Goal: Task Accomplishment & Management: Complete application form

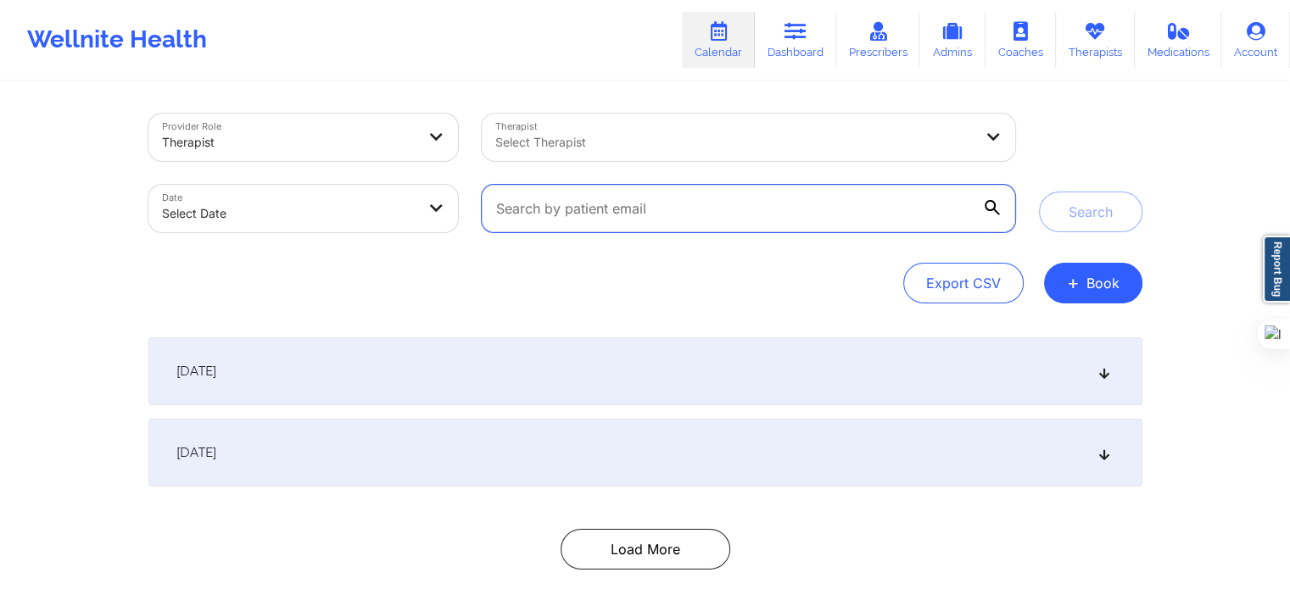
click at [781, 219] on input "text" at bounding box center [748, 208] width 532 height 47
paste input "[EMAIL_ADDRESS][DOMAIN_NAME]"
type input "[EMAIL_ADDRESS][DOMAIN_NAME]"
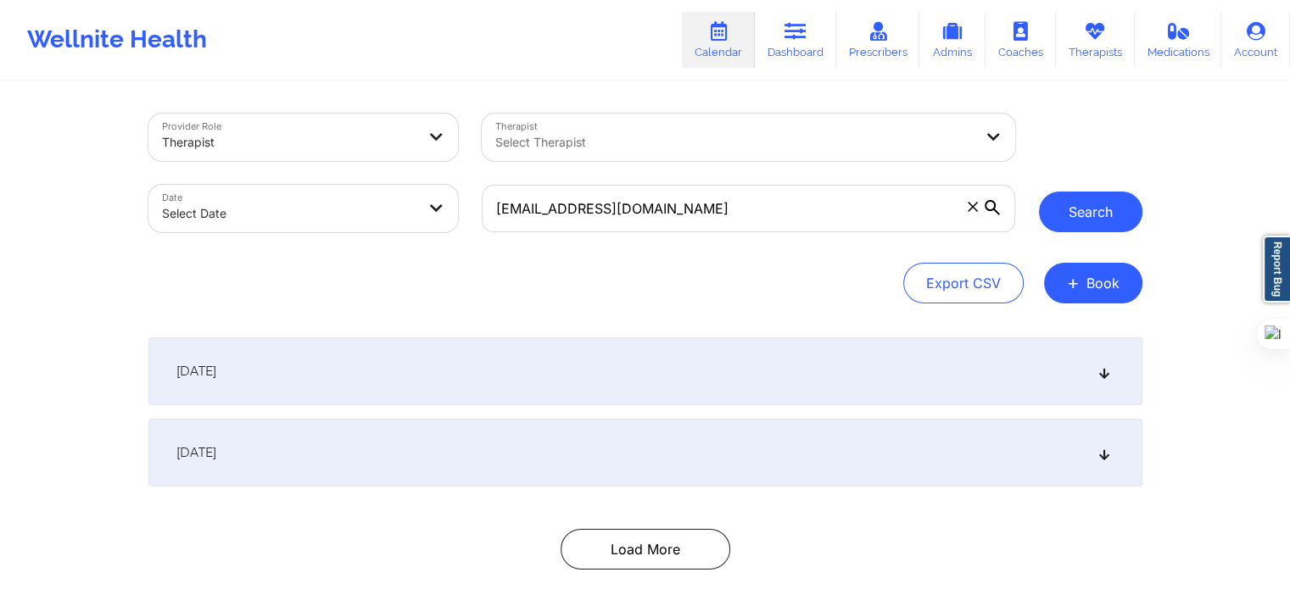
click at [1073, 223] on button "Search" at bounding box center [1090, 212] width 103 height 41
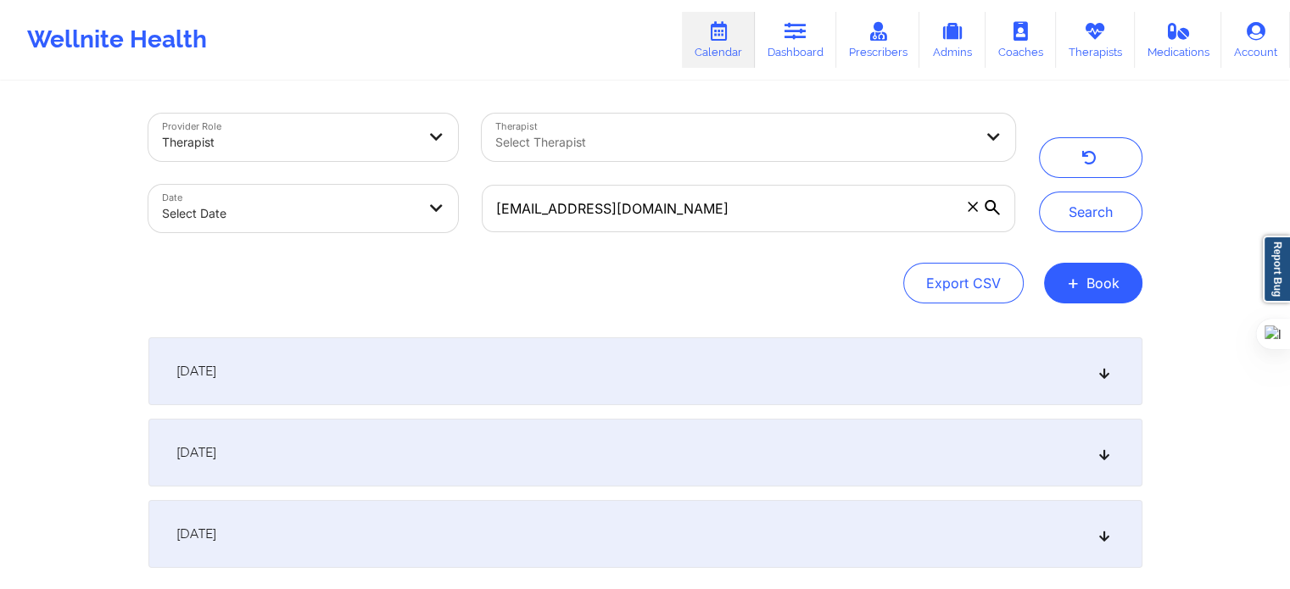
click at [377, 359] on div "September 26, 2025" at bounding box center [645, 371] width 994 height 68
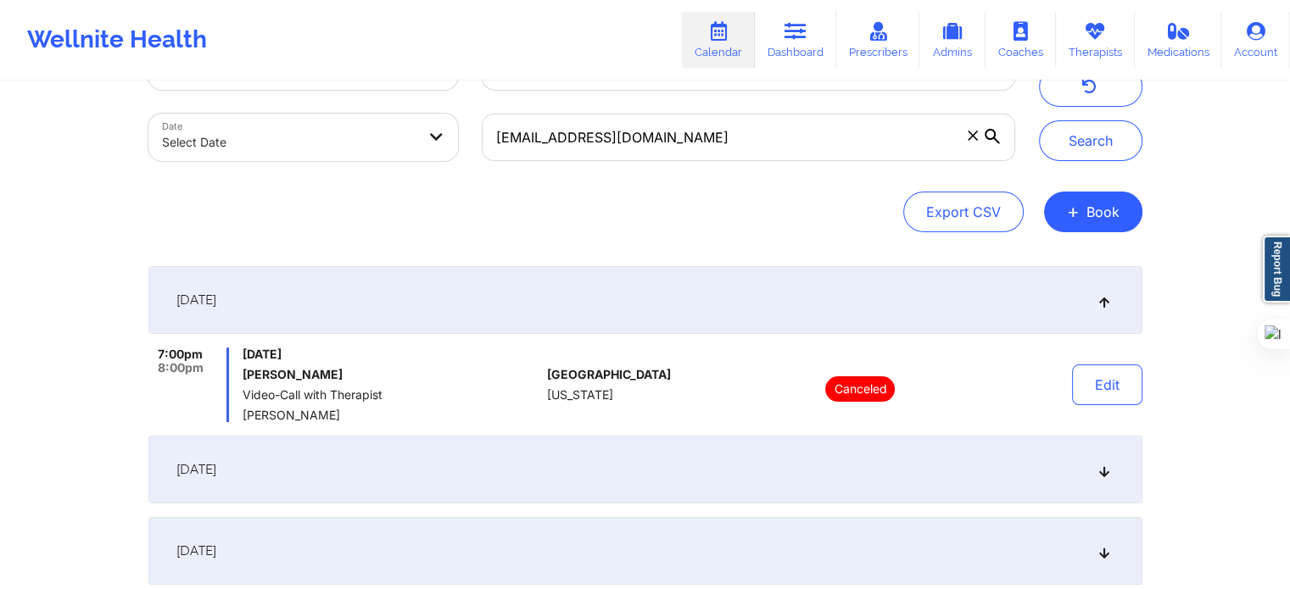
scroll to position [240, 0]
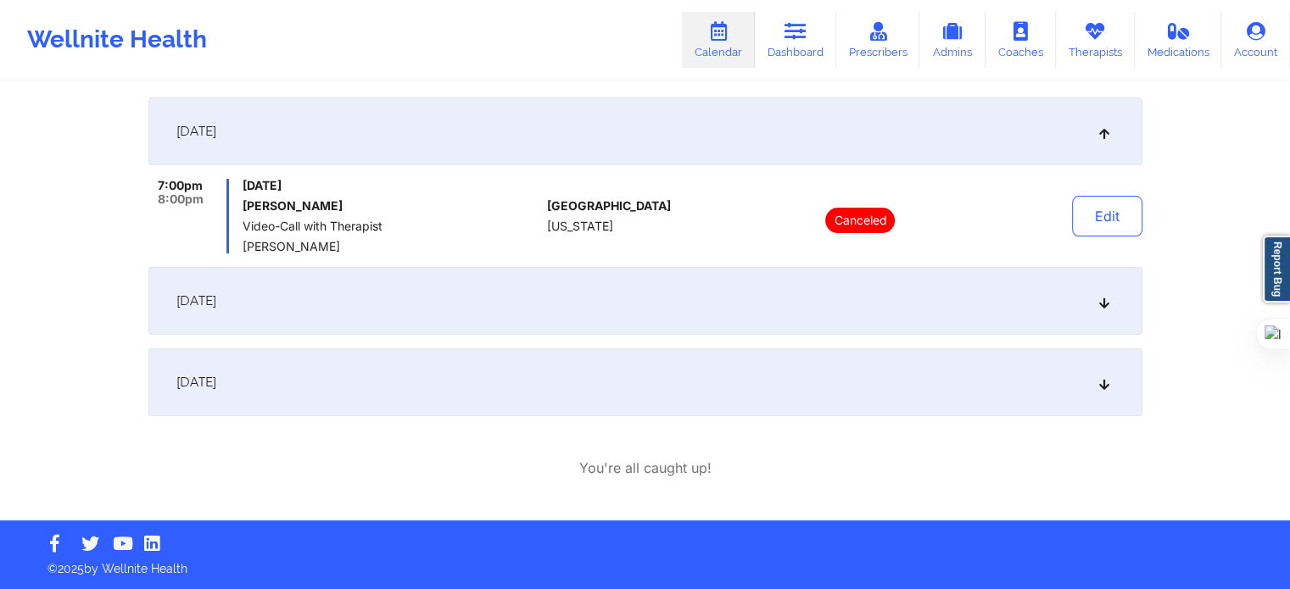
click at [418, 318] on div "October 3, 2025" at bounding box center [645, 301] width 994 height 68
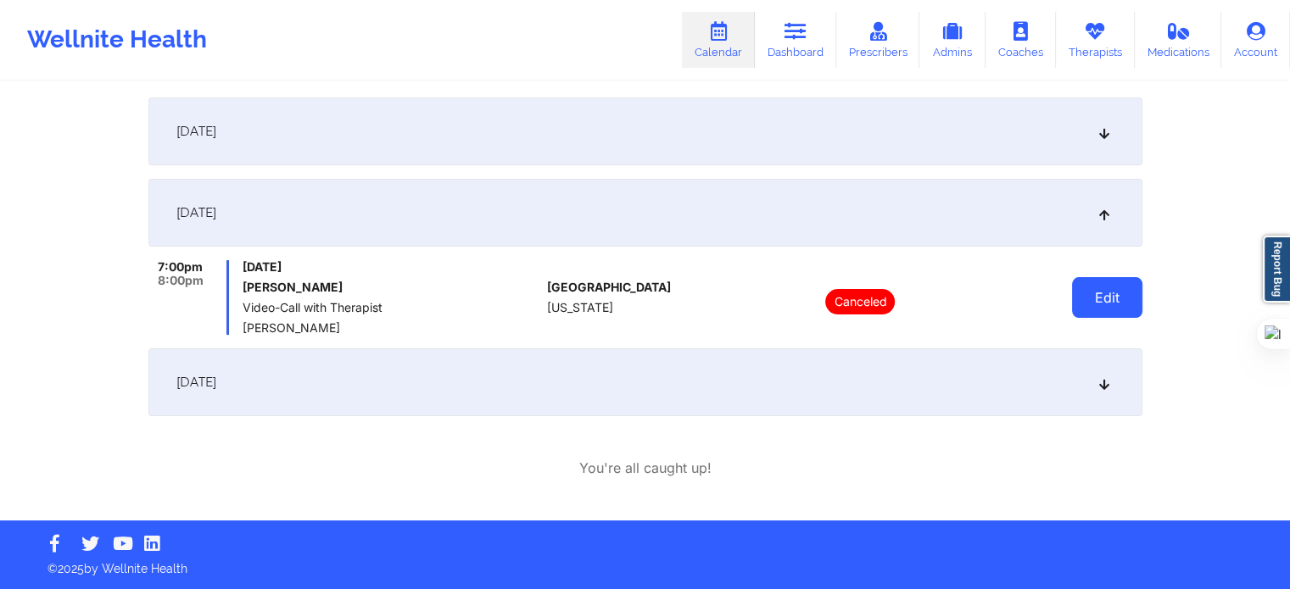
click at [1111, 297] on button "Edit" at bounding box center [1107, 297] width 70 height 41
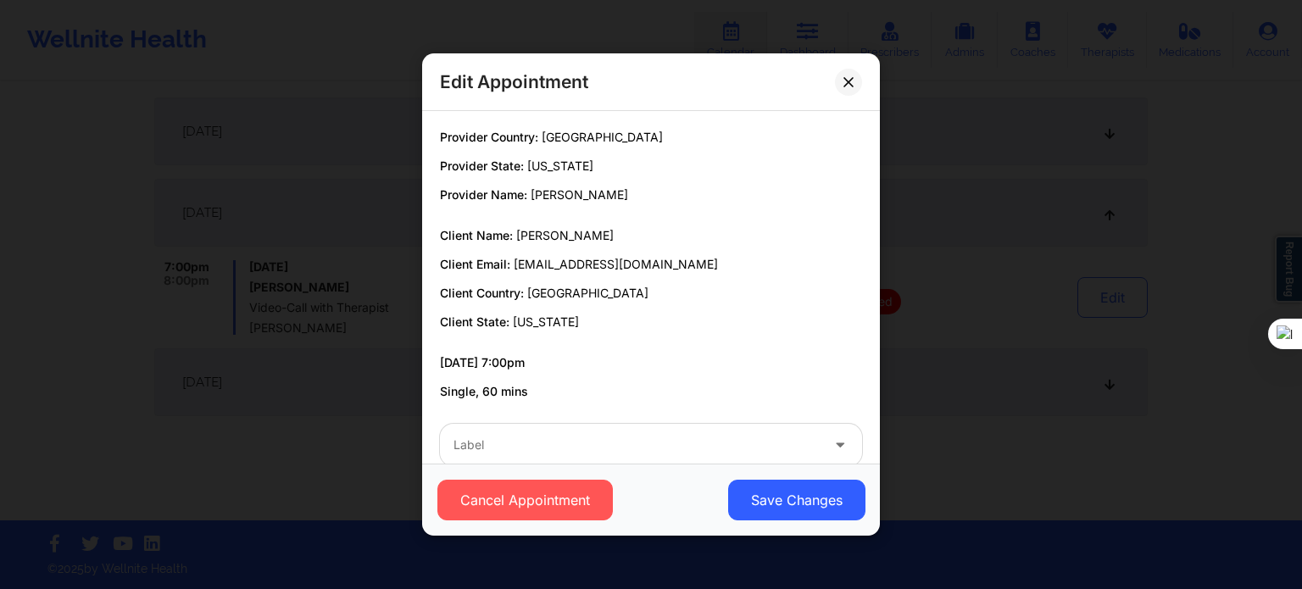
click at [1042, 336] on div "Edit Appointment Provider Country: United States Provider State: California Pro…" at bounding box center [651, 294] width 1302 height 589
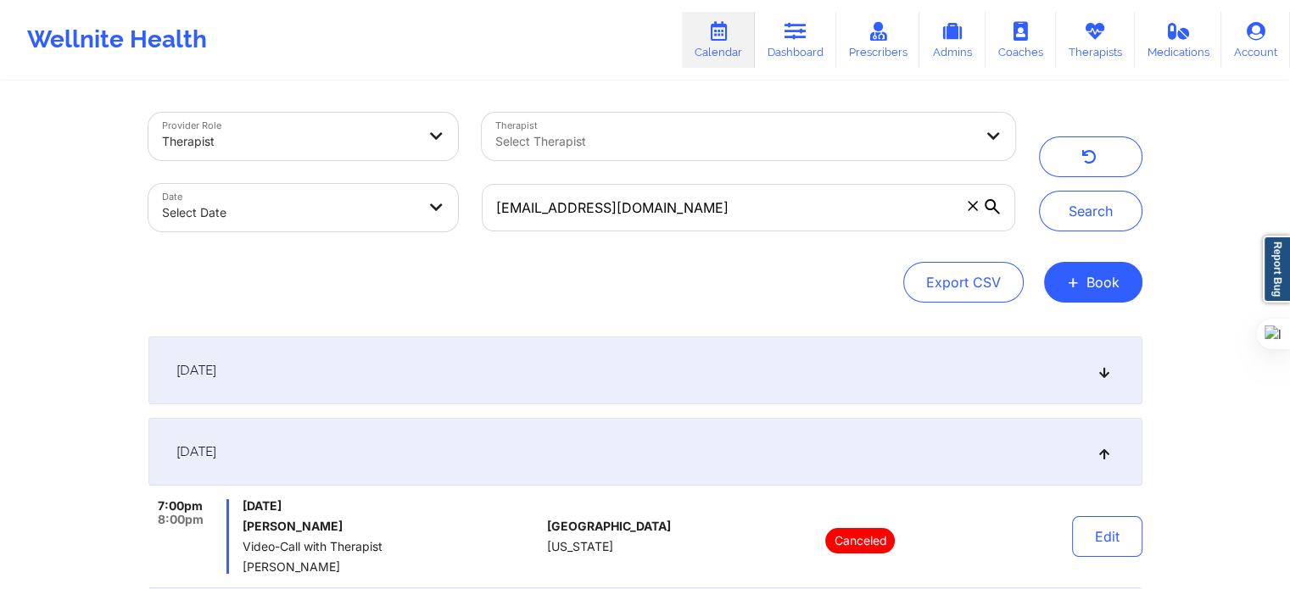
scroll to position [0, 0]
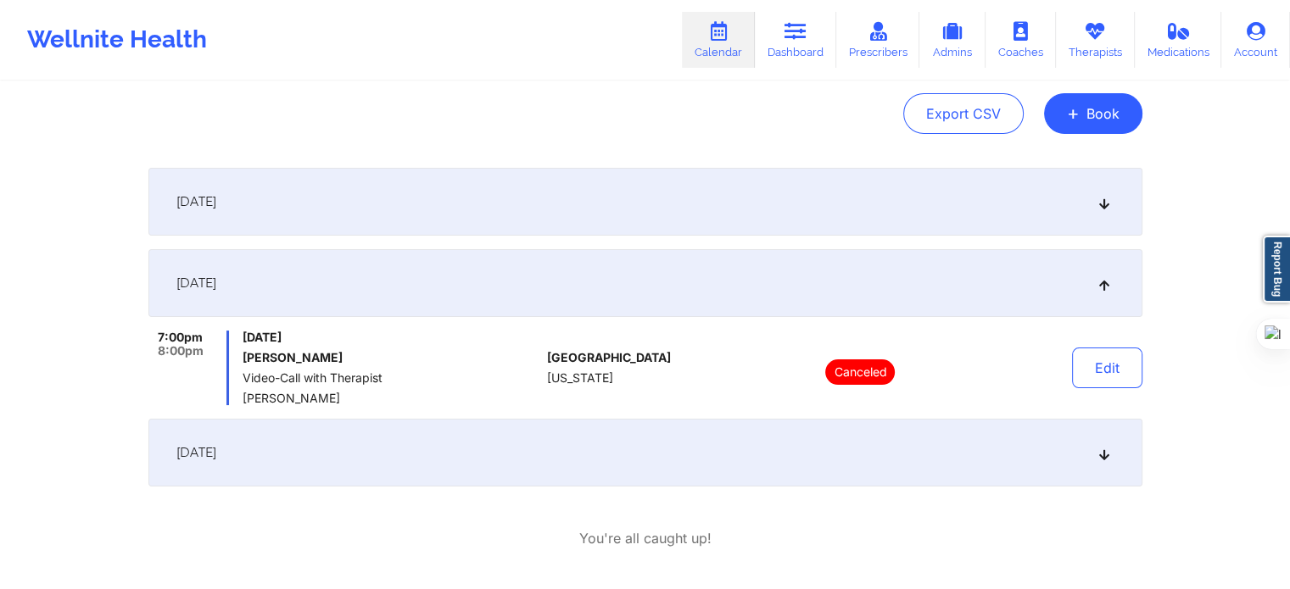
click at [515, 294] on div "October 3, 2025" at bounding box center [645, 283] width 994 height 68
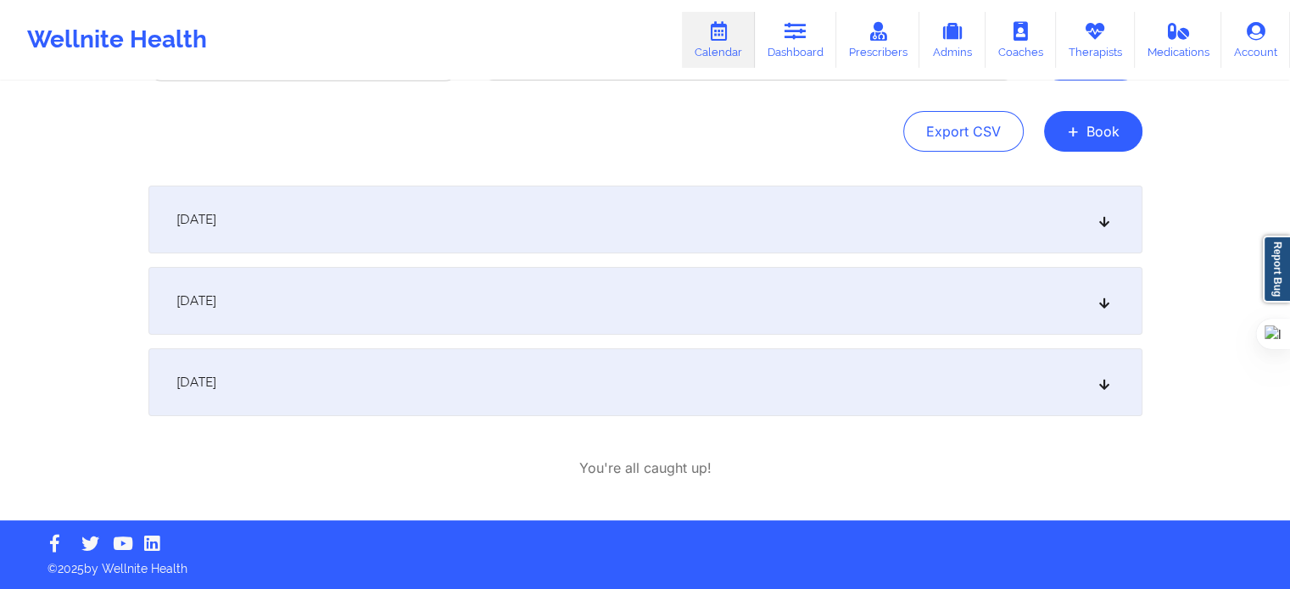
click at [356, 392] on div "October 10, 2025" at bounding box center [645, 382] width 994 height 68
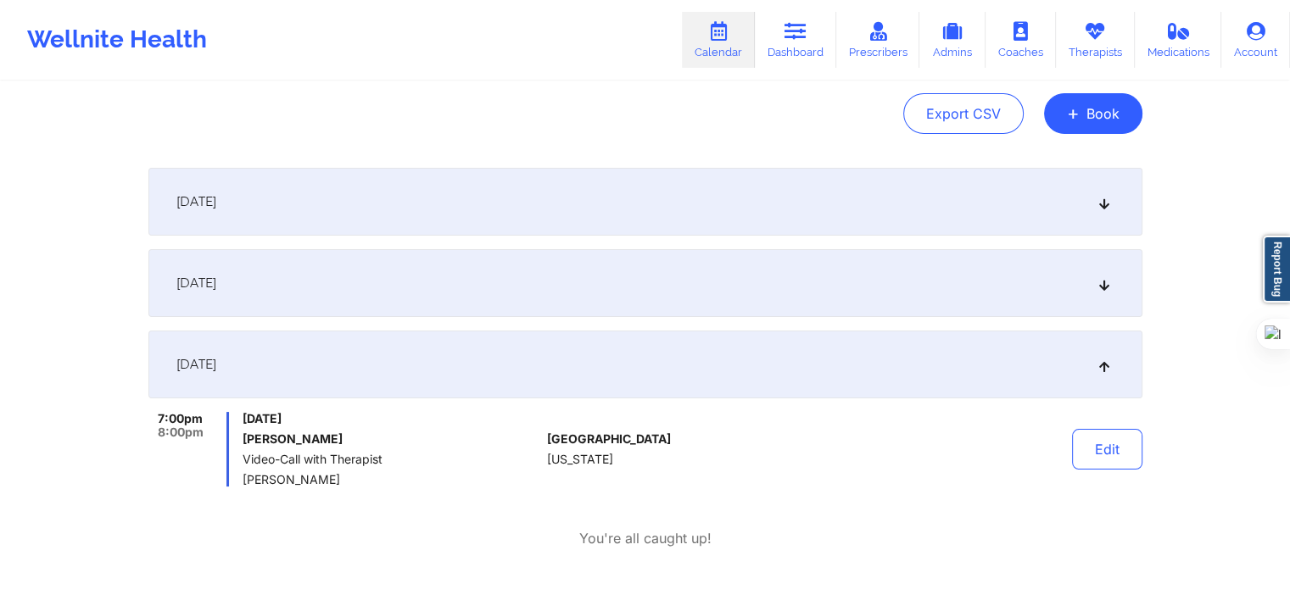
click at [312, 291] on div "October 3, 2025" at bounding box center [645, 283] width 994 height 68
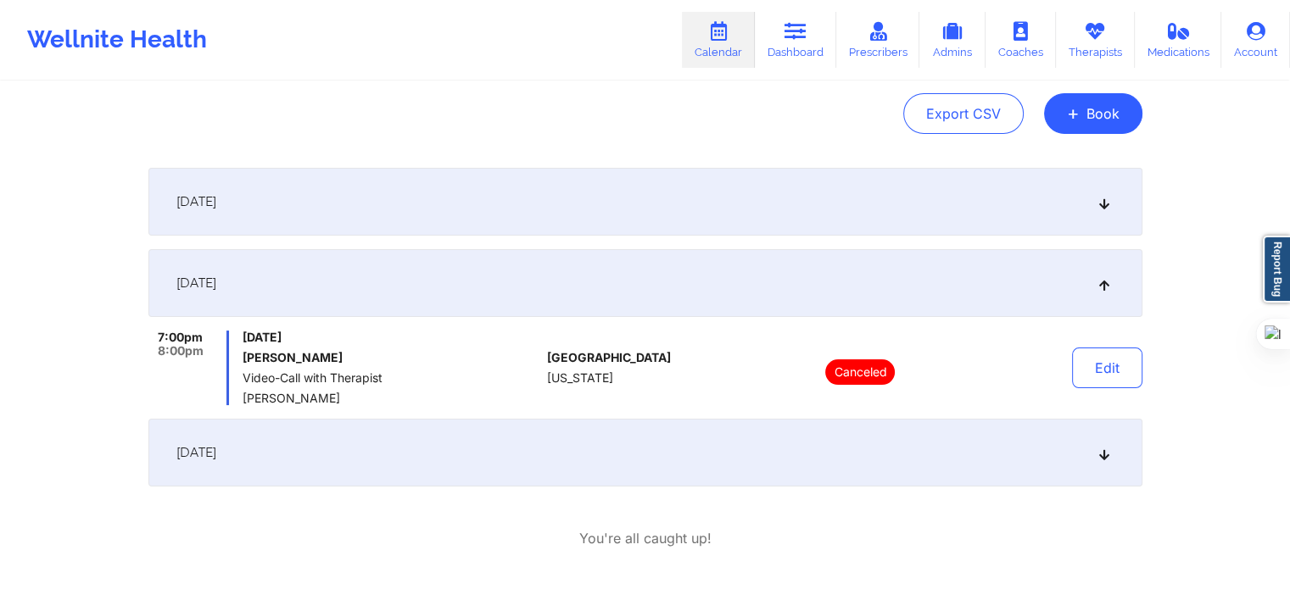
click at [335, 226] on div "September 26, 2025" at bounding box center [645, 202] width 994 height 68
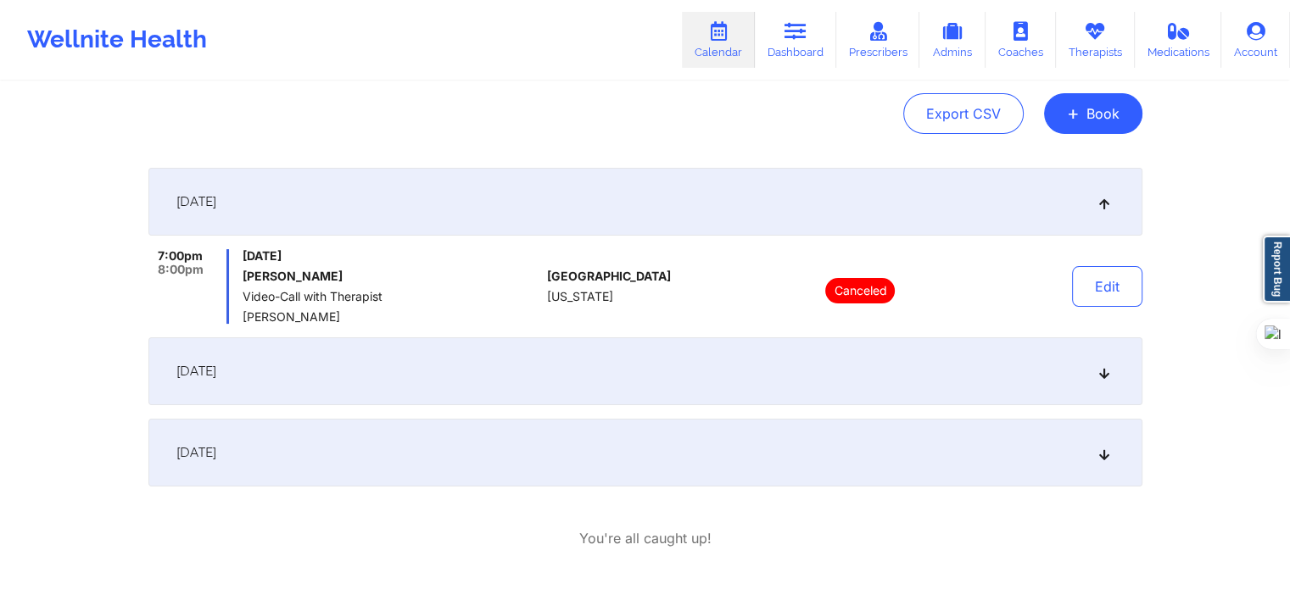
click at [339, 218] on div "September 26, 2025" at bounding box center [645, 202] width 994 height 68
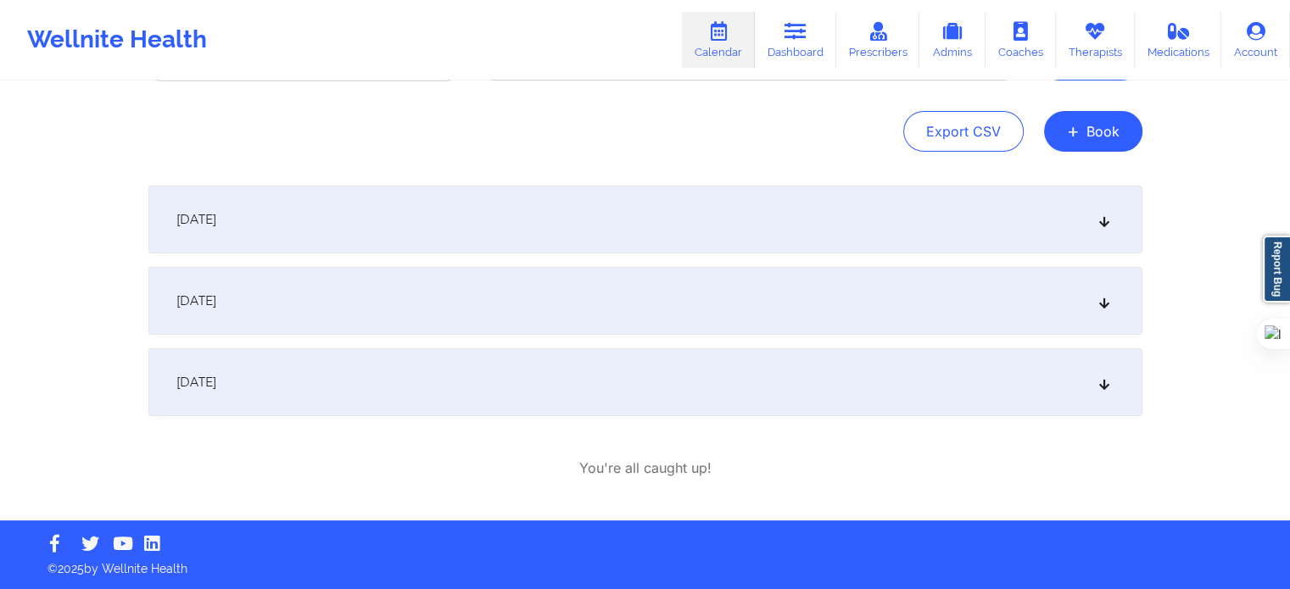
scroll to position [152, 0]
click at [315, 304] on div "October 3, 2025" at bounding box center [645, 301] width 994 height 68
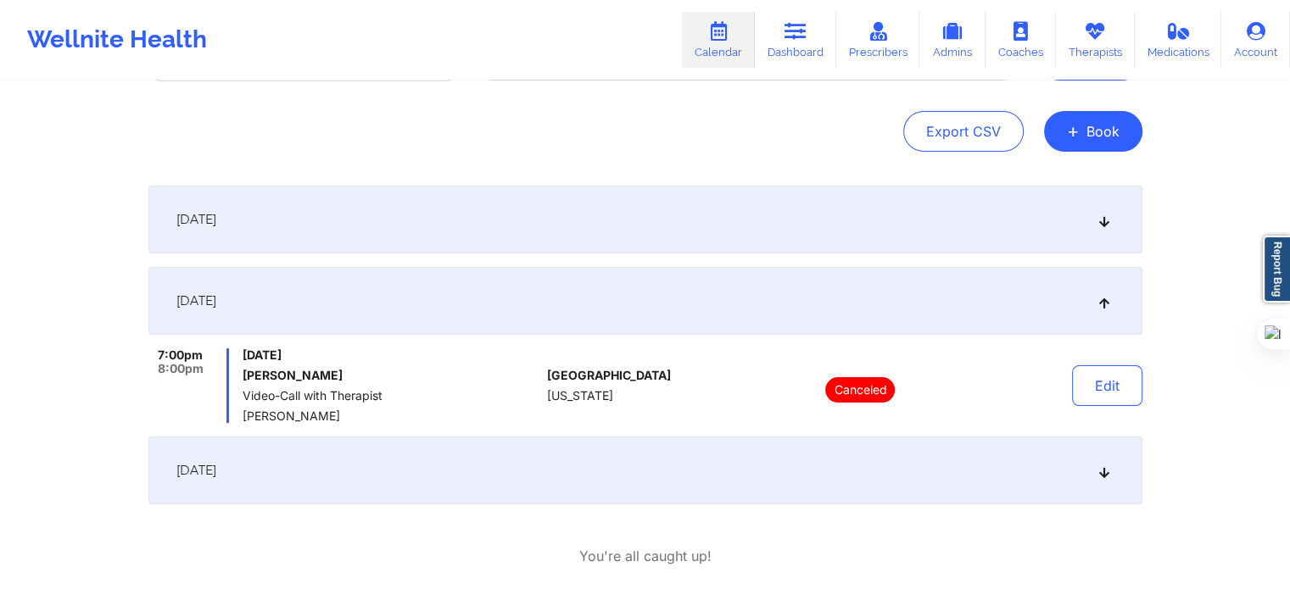
scroll to position [170, 0]
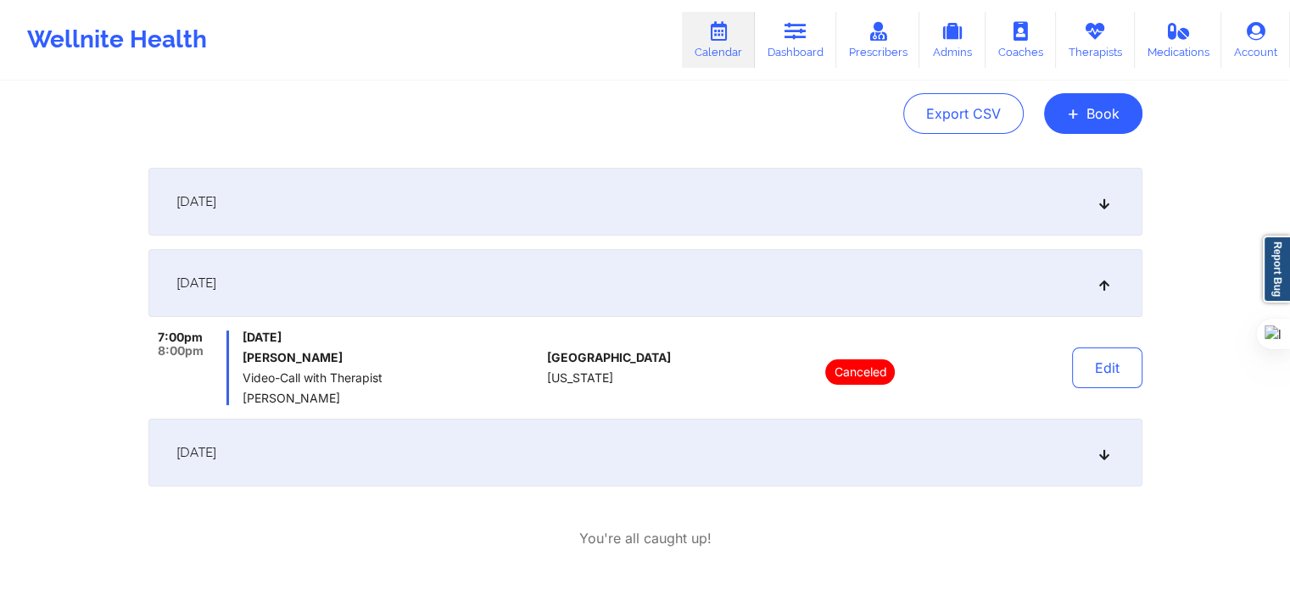
drag, startPoint x: 339, startPoint y: 399, endPoint x: 243, endPoint y: 407, distance: 96.1
click at [243, 407] on div "September 26, 2025 7:00pm 8:00pm Friday, September 26, 2025 Cassidy Partridge V…" at bounding box center [645, 327] width 994 height 319
copy span "[PERSON_NAME]"
click at [1089, 44] on link "Therapists" at bounding box center [1095, 40] width 79 height 56
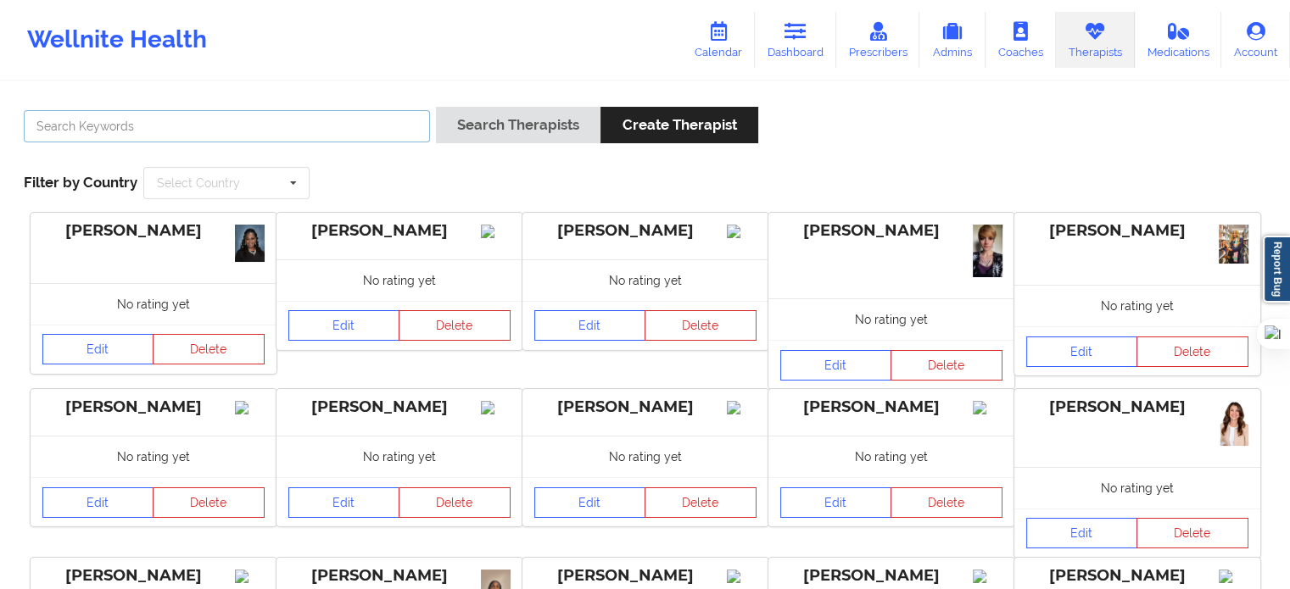
click at [189, 129] on input "text" at bounding box center [227, 126] width 406 height 32
paste input "Shannon Pfeifle"
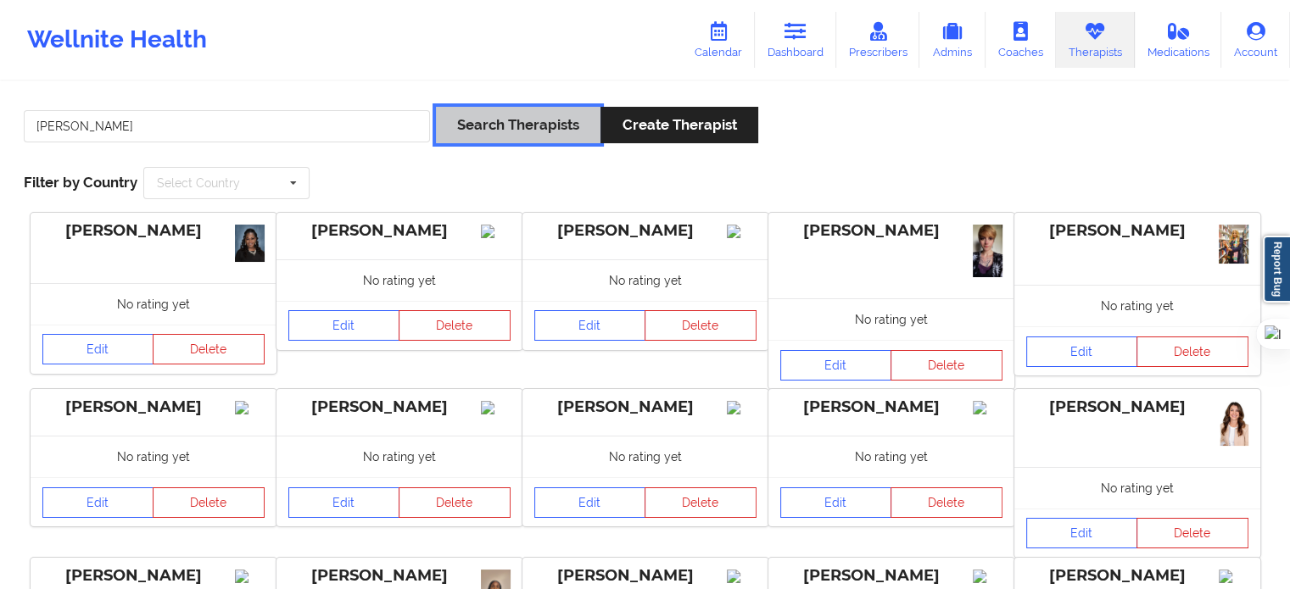
click at [470, 125] on button "Search Therapists" at bounding box center [518, 125] width 164 height 36
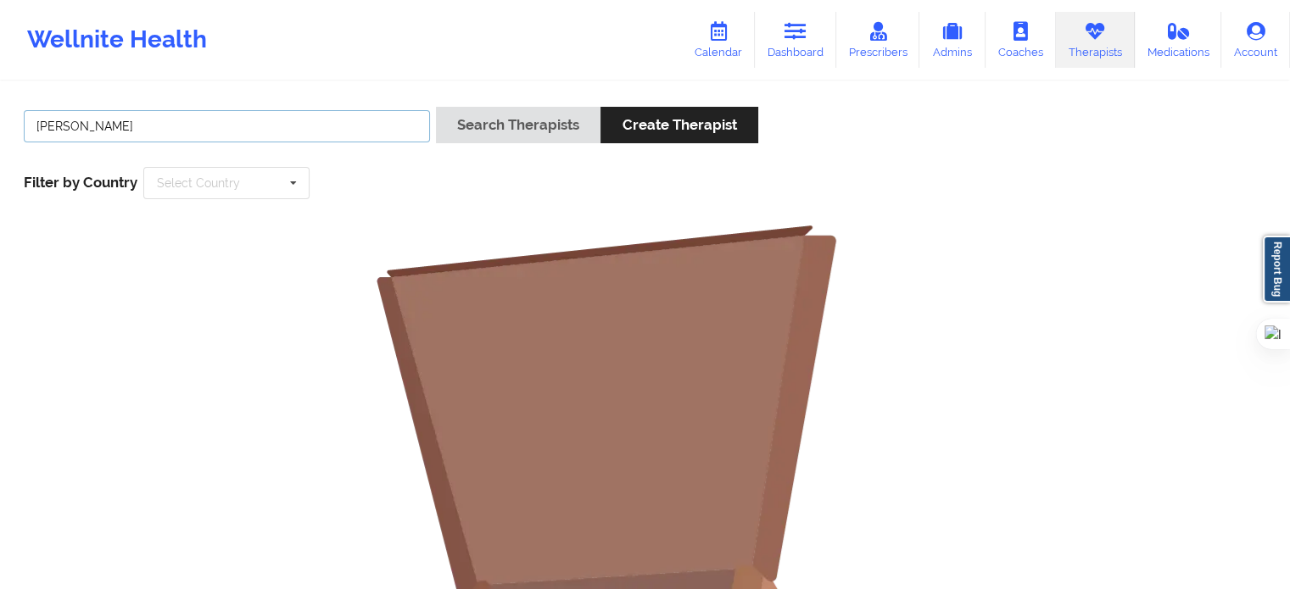
drag, startPoint x: 90, startPoint y: 124, endPoint x: 0, endPoint y: 131, distance: 90.1
click at [0, 131] on div "Shannon Pfeifle Search Therapists Create Therapist Filter by Country Select Cou…" at bounding box center [645, 523] width 1290 height 881
type input "Pfeifle"
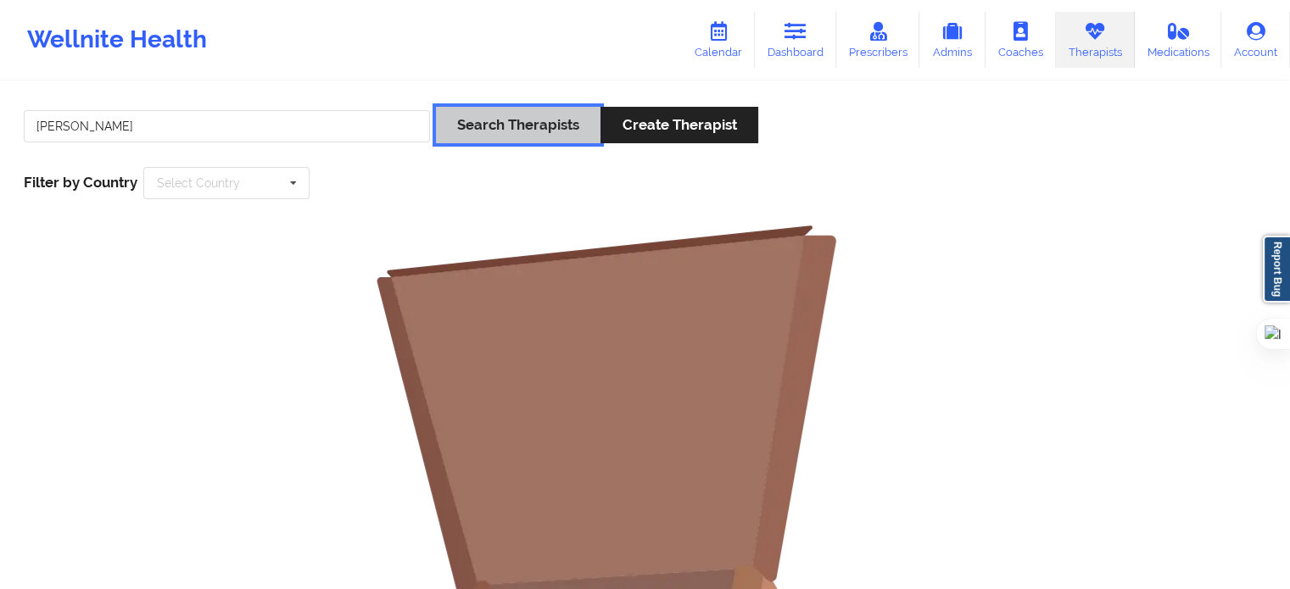
click at [536, 120] on button "Search Therapists" at bounding box center [518, 125] width 164 height 36
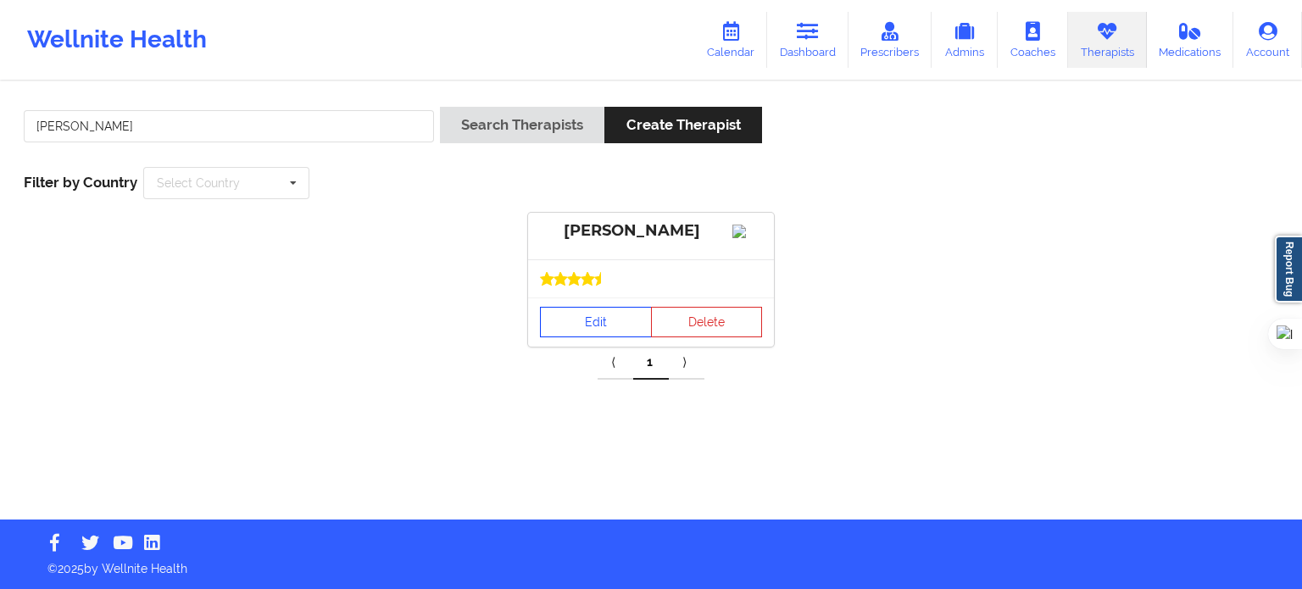
click at [622, 332] on link "Edit" at bounding box center [596, 322] width 112 height 31
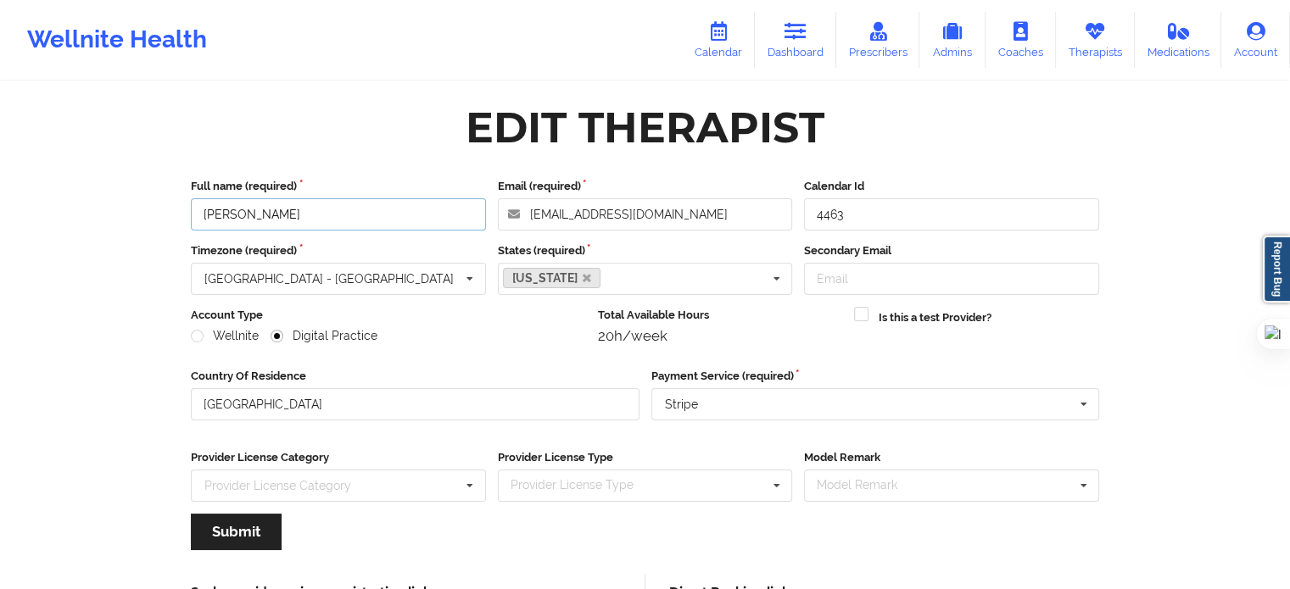
drag, startPoint x: 309, startPoint y: 213, endPoint x: 98, endPoint y: 225, distance: 211.4
click at [98, 225] on div "Wellnite Health Calendar Dashboard Prescribers Admins Coaches Therapists Medica…" at bounding box center [645, 345] width 1290 height 691
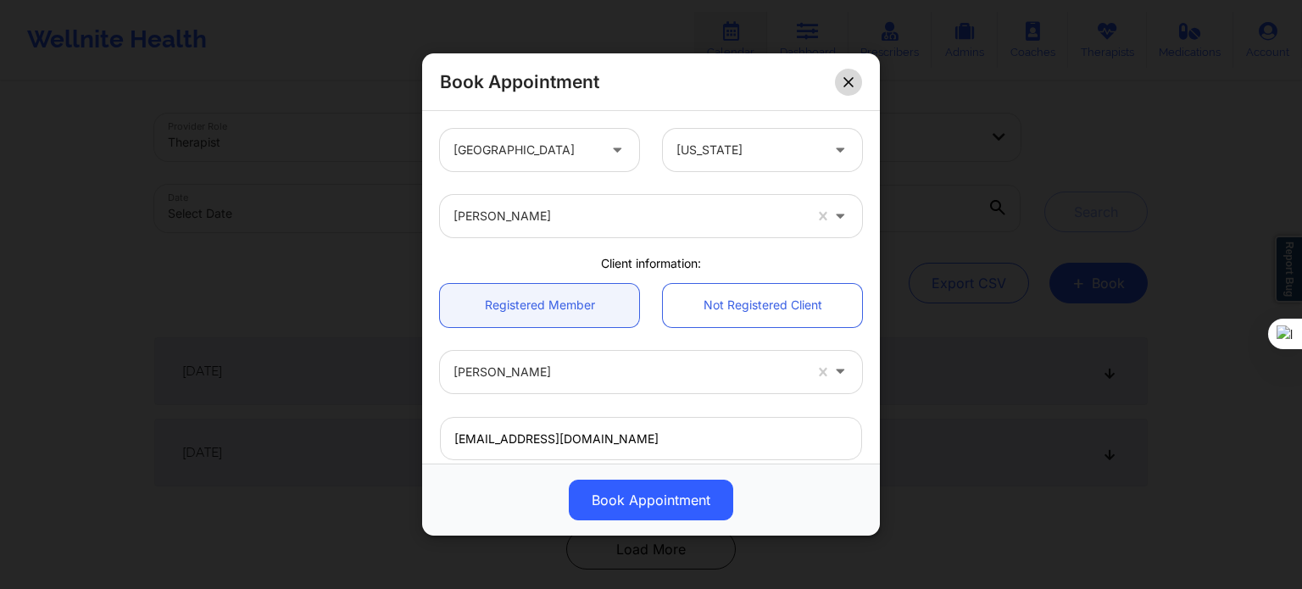
click at [855, 81] on button at bounding box center [848, 82] width 27 height 27
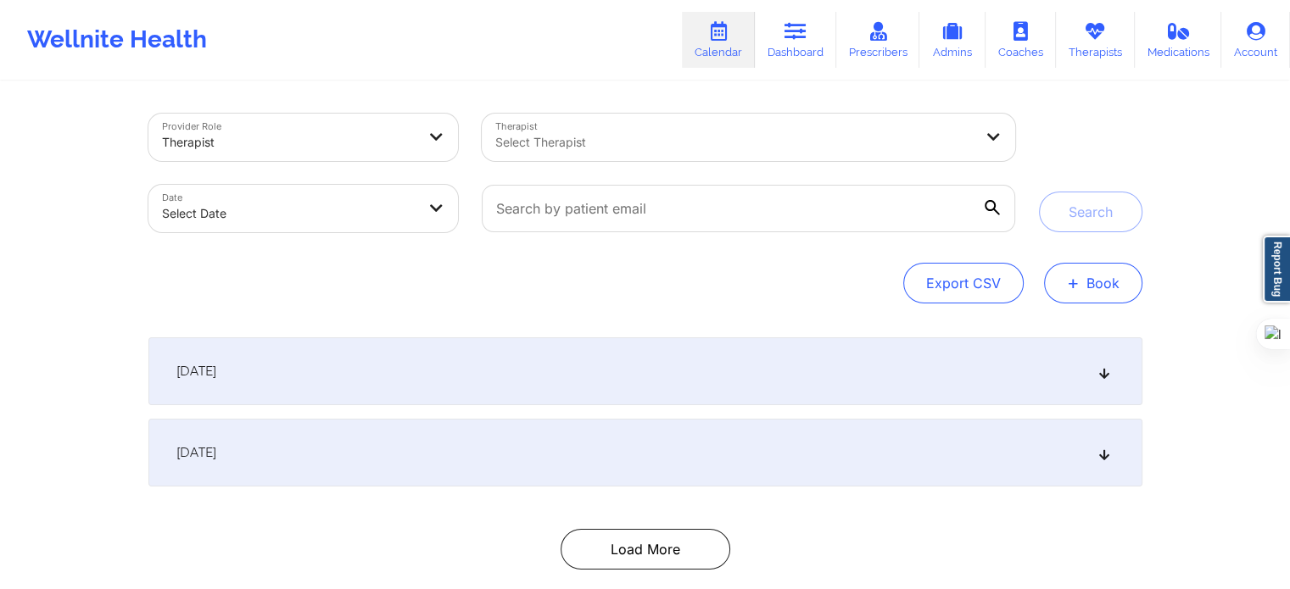
click at [1083, 291] on button "+ Book" at bounding box center [1093, 283] width 98 height 41
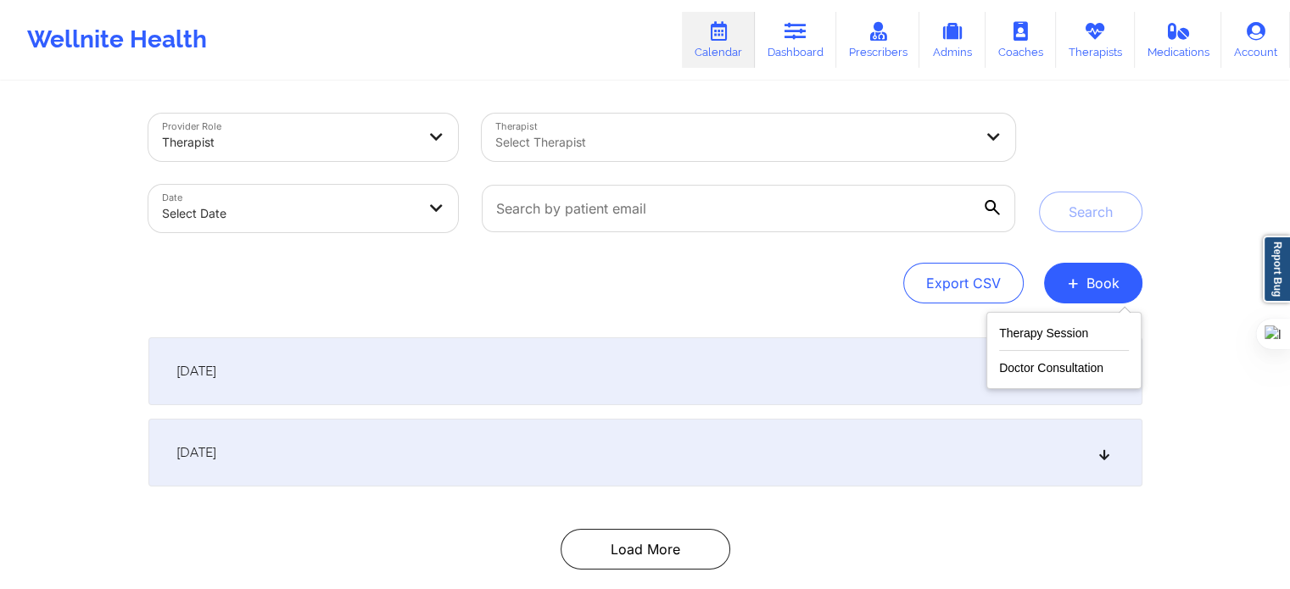
click at [1068, 320] on div "Therapy Session Doctor Consultation" at bounding box center [1063, 350] width 155 height 77
click at [1062, 329] on button "Therapy Session" at bounding box center [1064, 337] width 130 height 28
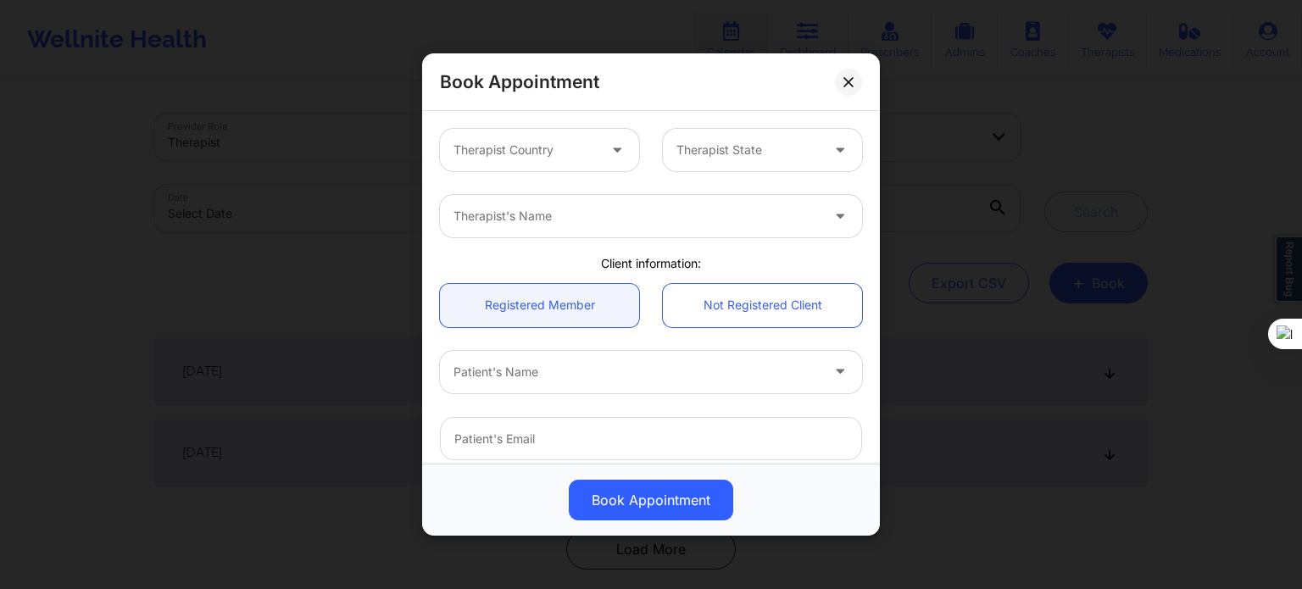
click at [548, 172] on div "Therapist Country Therapist State" at bounding box center [651, 150] width 446 height 66
click at [539, 141] on div at bounding box center [525, 150] width 143 height 20
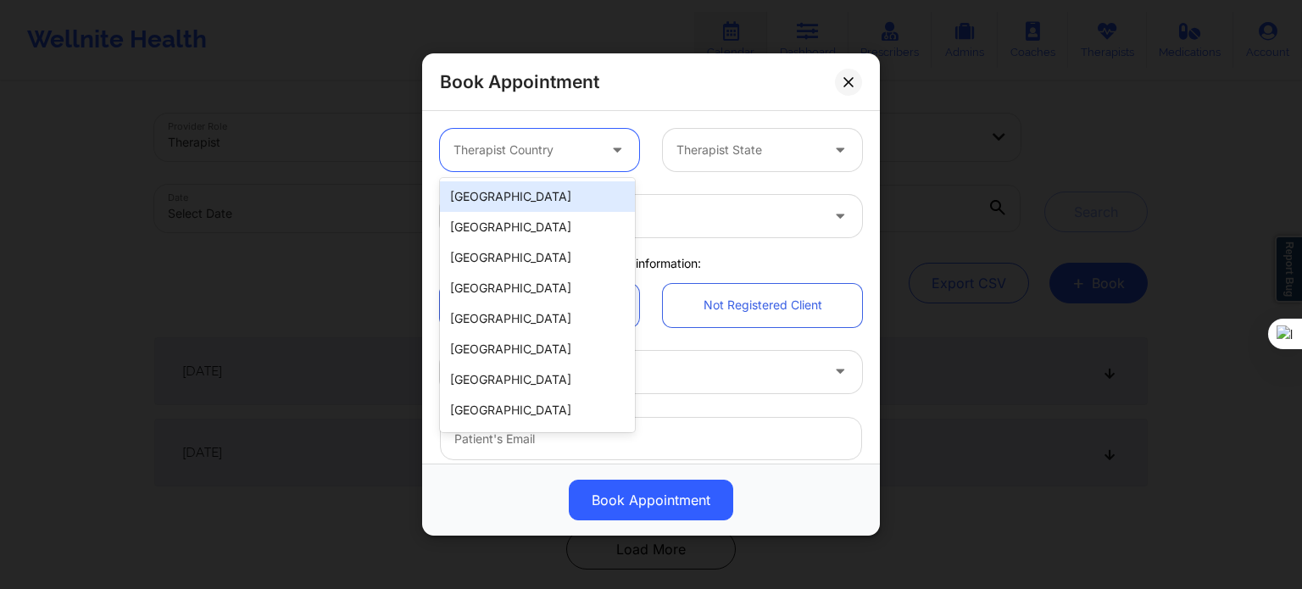
click at [515, 203] on div "[GEOGRAPHIC_DATA]" at bounding box center [537, 196] width 195 height 31
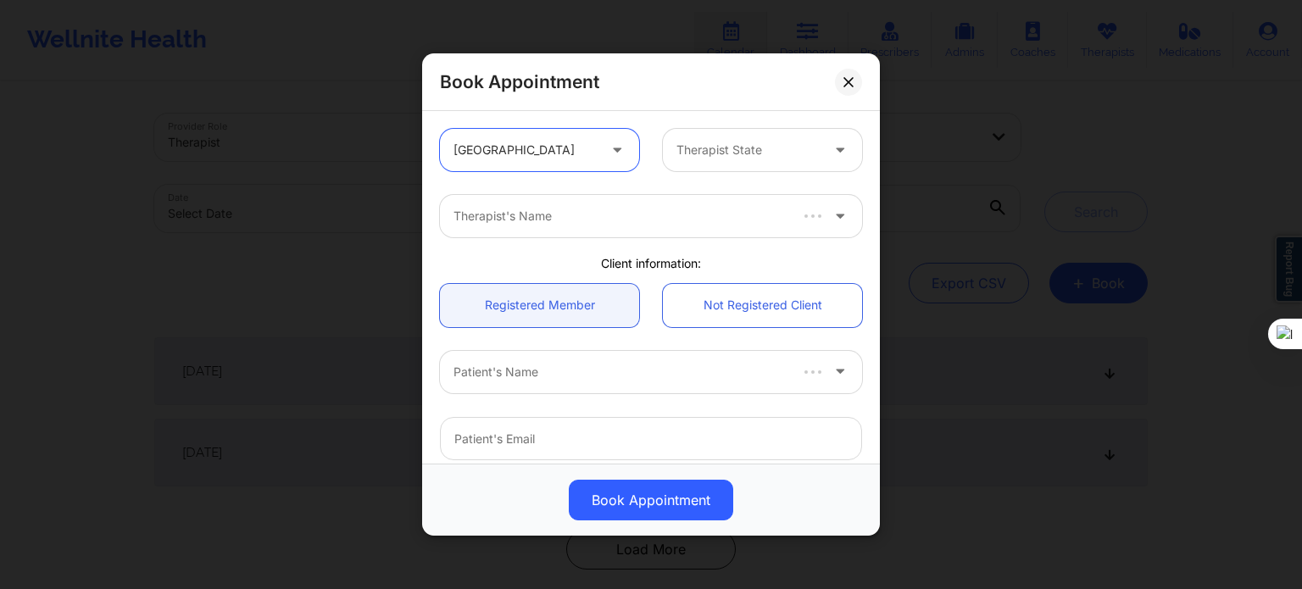
click at [682, 155] on div at bounding box center [748, 150] width 143 height 20
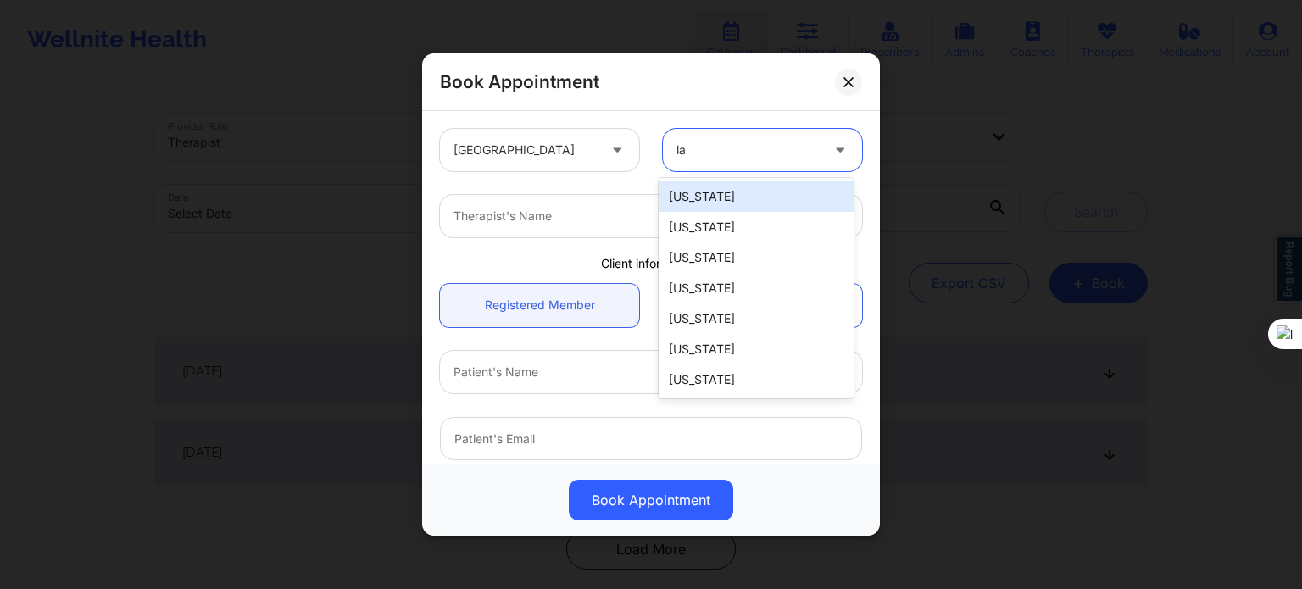
type input "l"
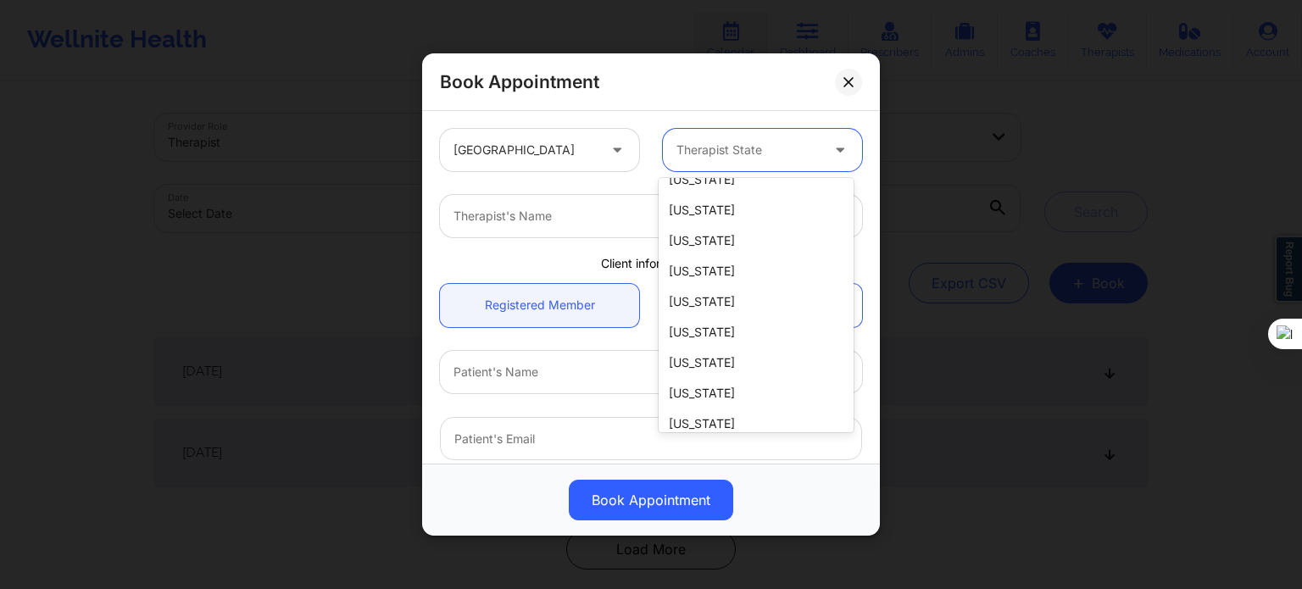
scroll to position [1309, 0]
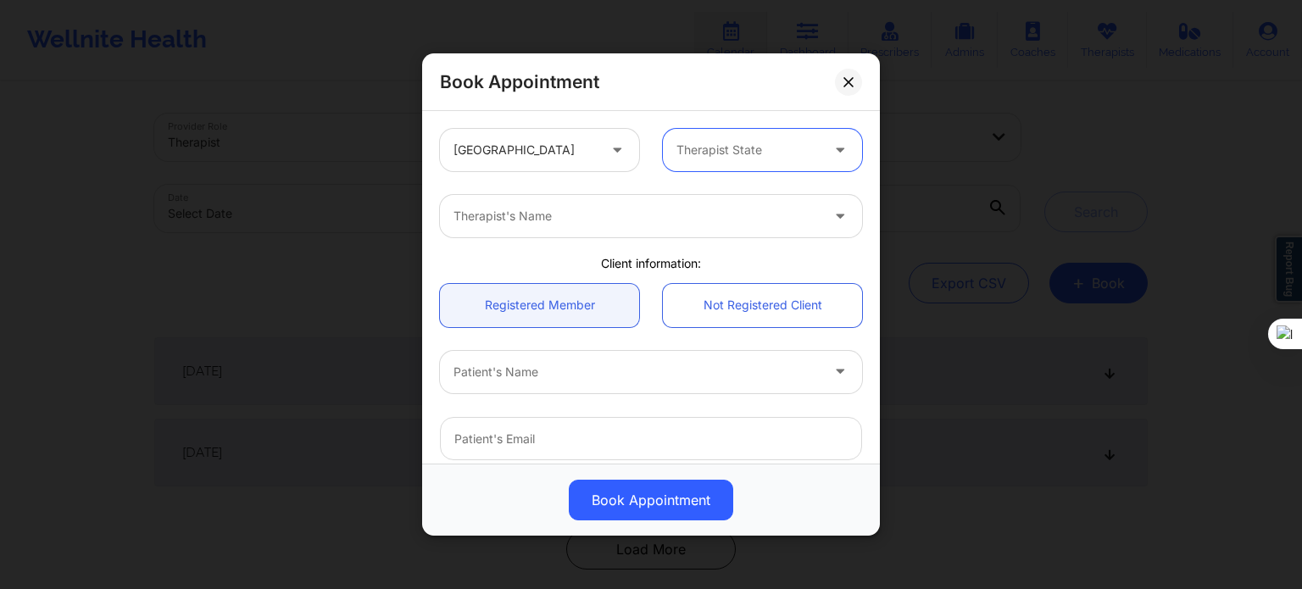
click at [610, 366] on div at bounding box center [637, 372] width 366 height 20
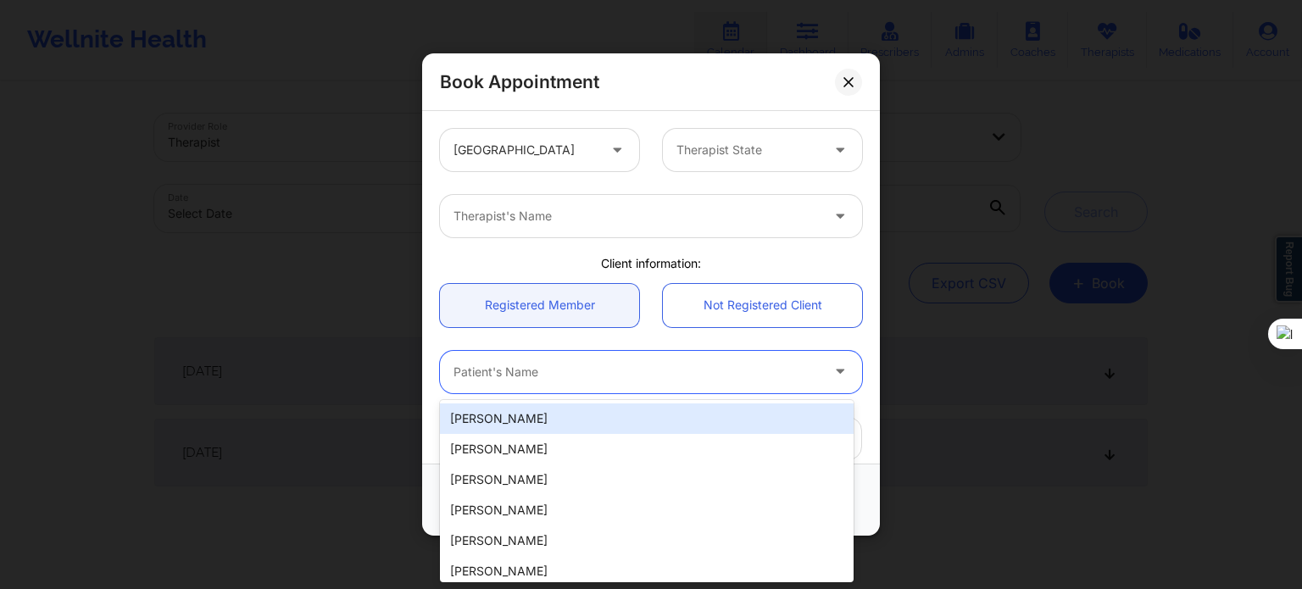
click at [716, 152] on div at bounding box center [748, 150] width 143 height 20
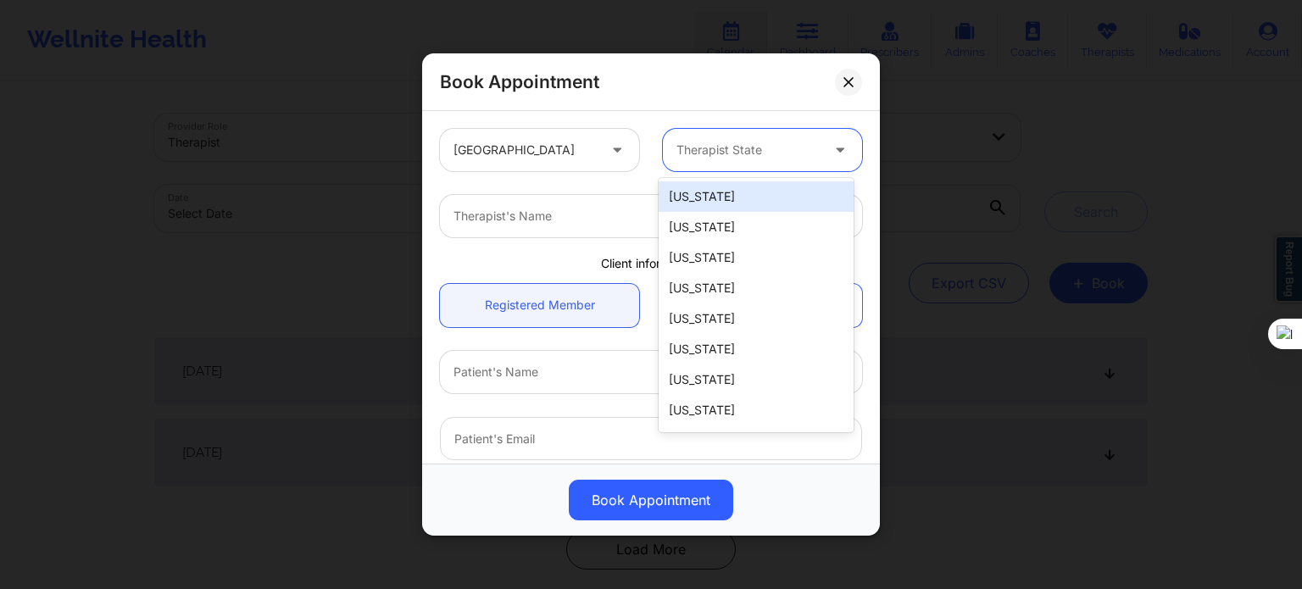
click at [777, 145] on div at bounding box center [748, 150] width 143 height 20
type input "c"
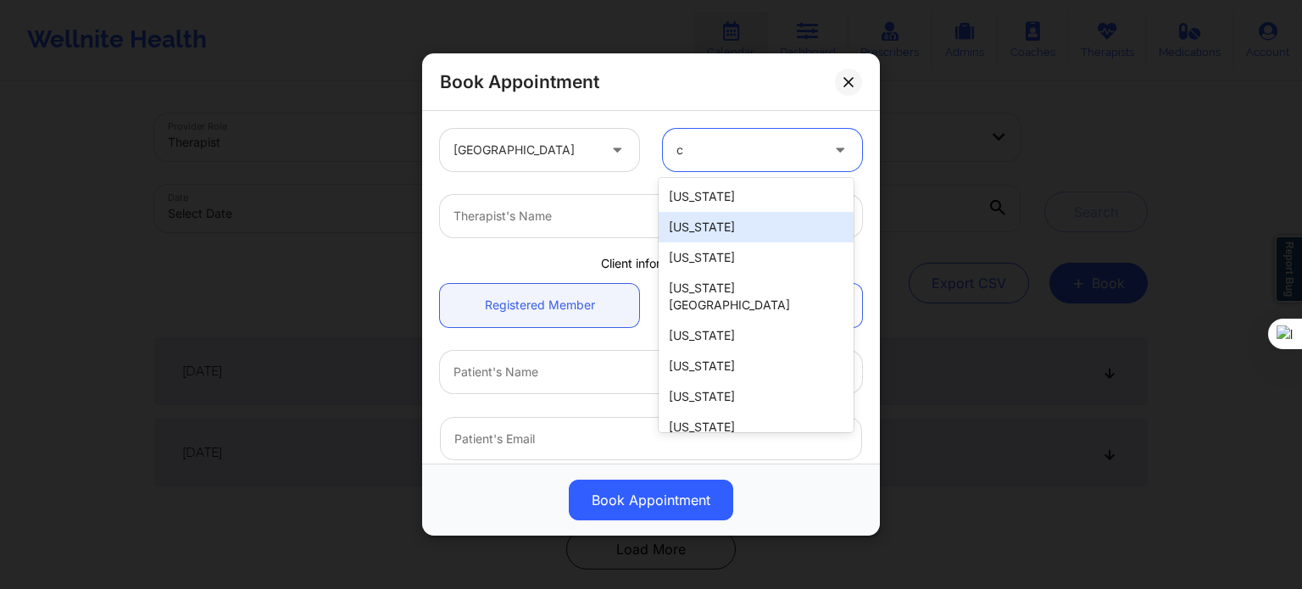
click at [746, 205] on div "[US_STATE]" at bounding box center [756, 196] width 195 height 31
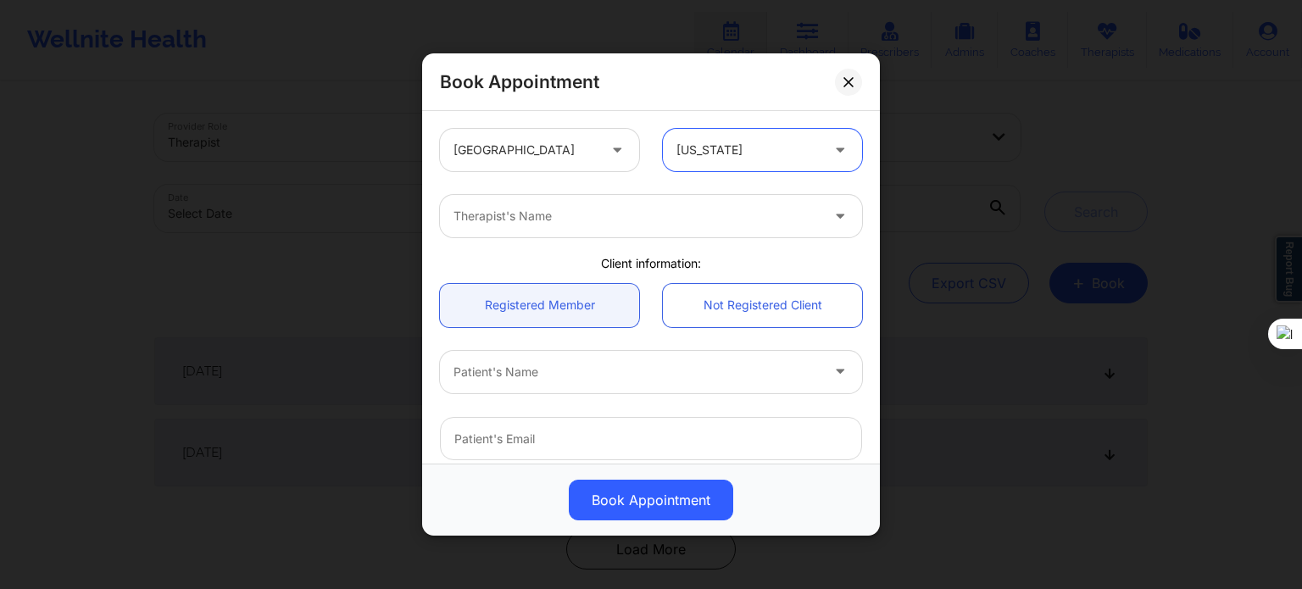
click at [706, 214] on div at bounding box center [637, 216] width 366 height 20
paste input "[PERSON_NAME]"
type input "[PERSON_NAME]"
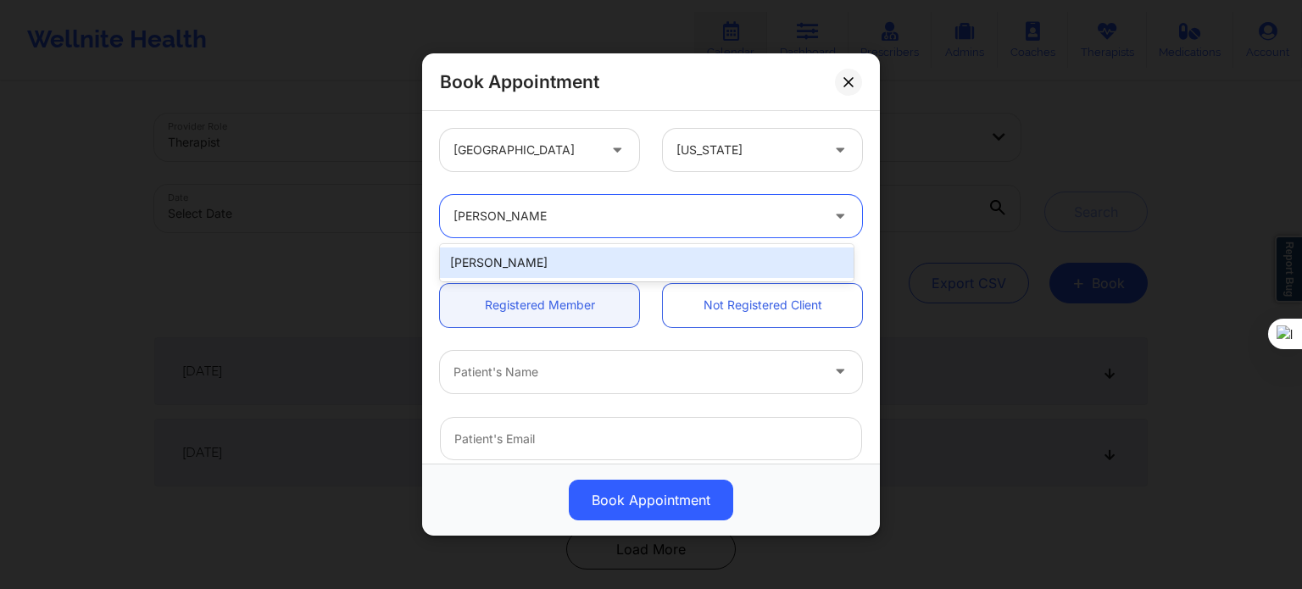
click at [593, 266] on div "[PERSON_NAME]" at bounding box center [647, 263] width 414 height 31
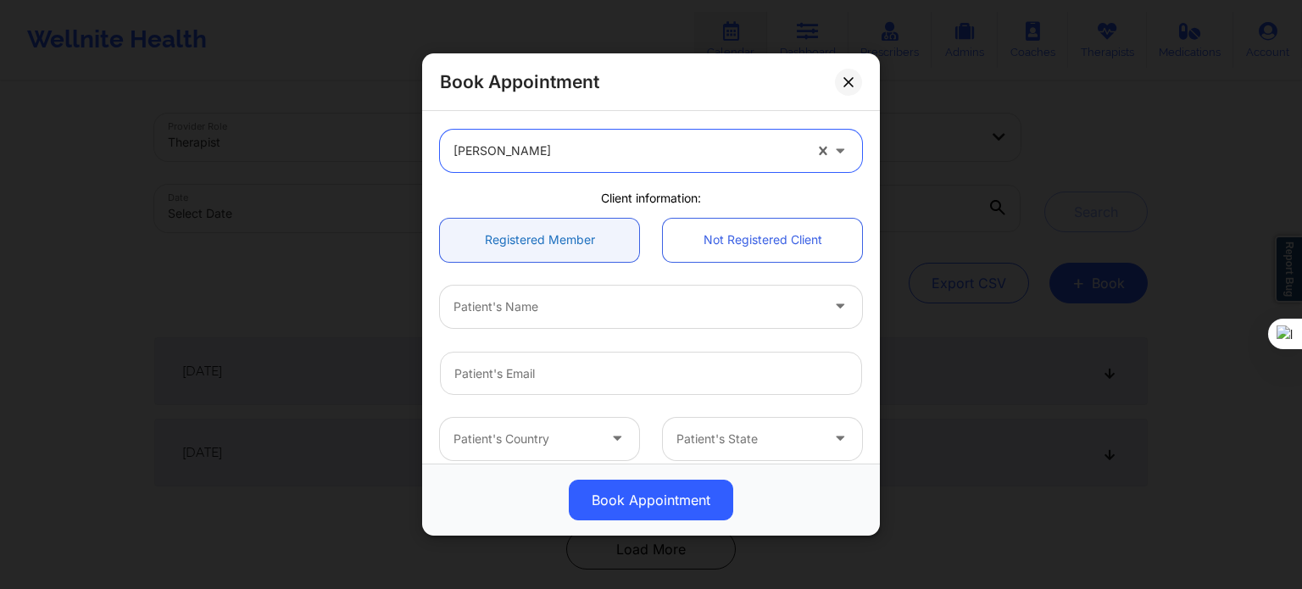
scroll to position [170, 0]
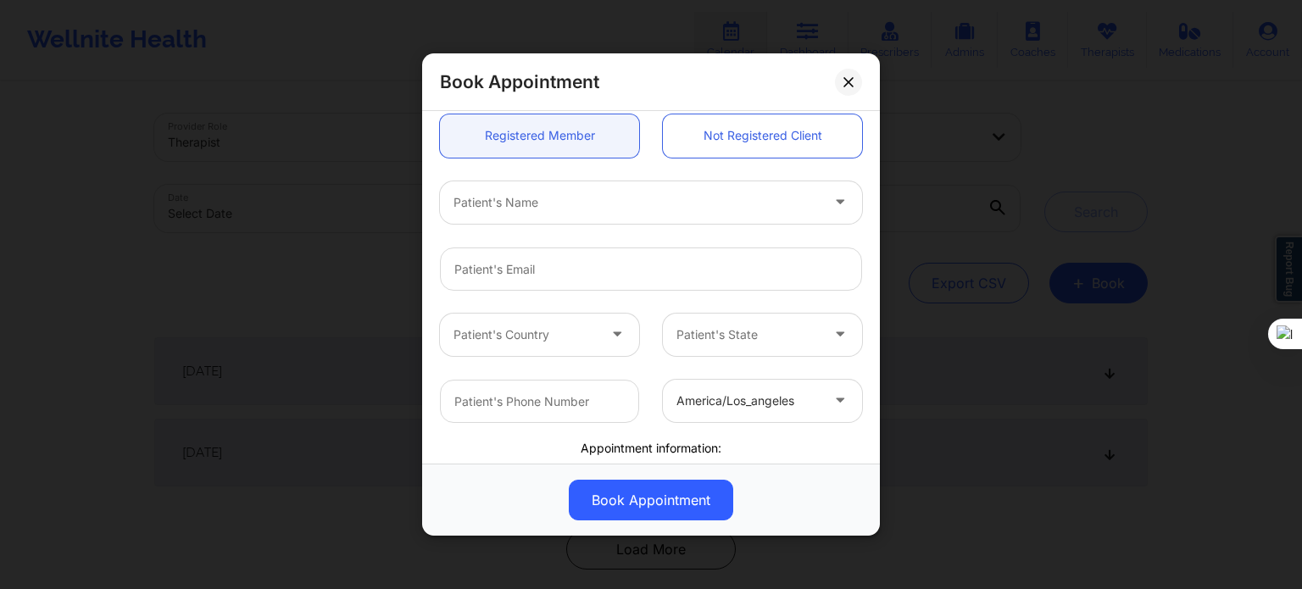
click at [543, 216] on div "Patient's Name" at bounding box center [631, 202] width 382 height 42
paste input "[PERSON_NAME]"
type input "[PERSON_NAME]"
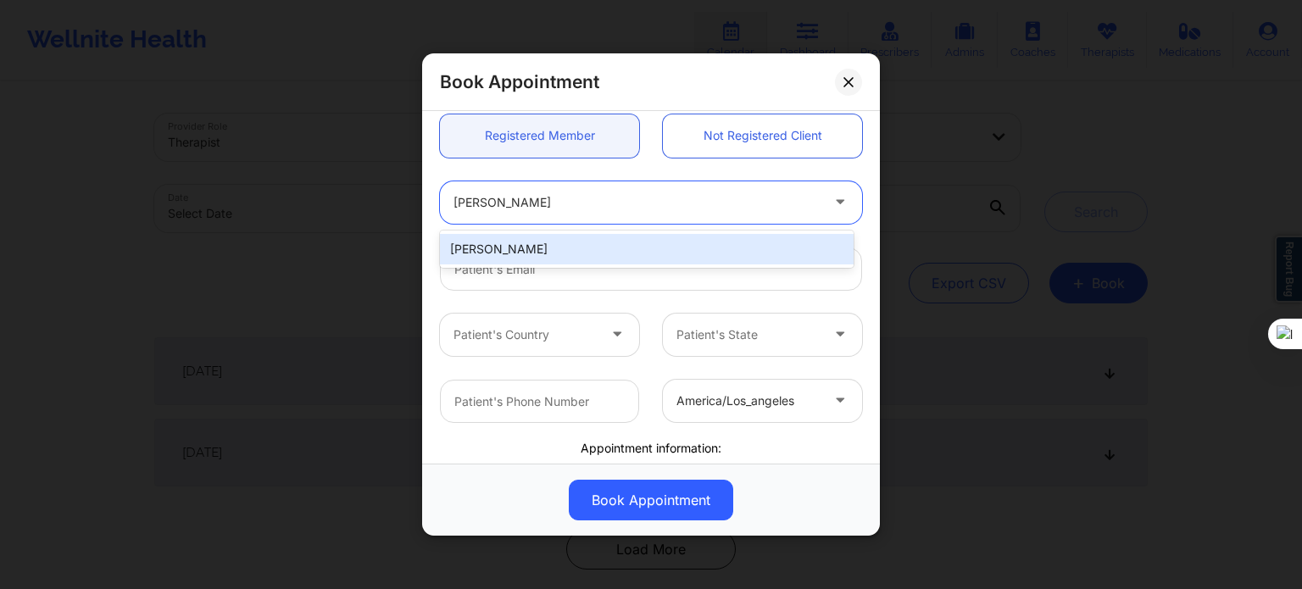
click at [572, 247] on div "[PERSON_NAME]" at bounding box center [647, 249] width 414 height 31
type input "[EMAIL_ADDRESS][DOMAIN_NAME]"
type input "[PHONE_NUMBER]"
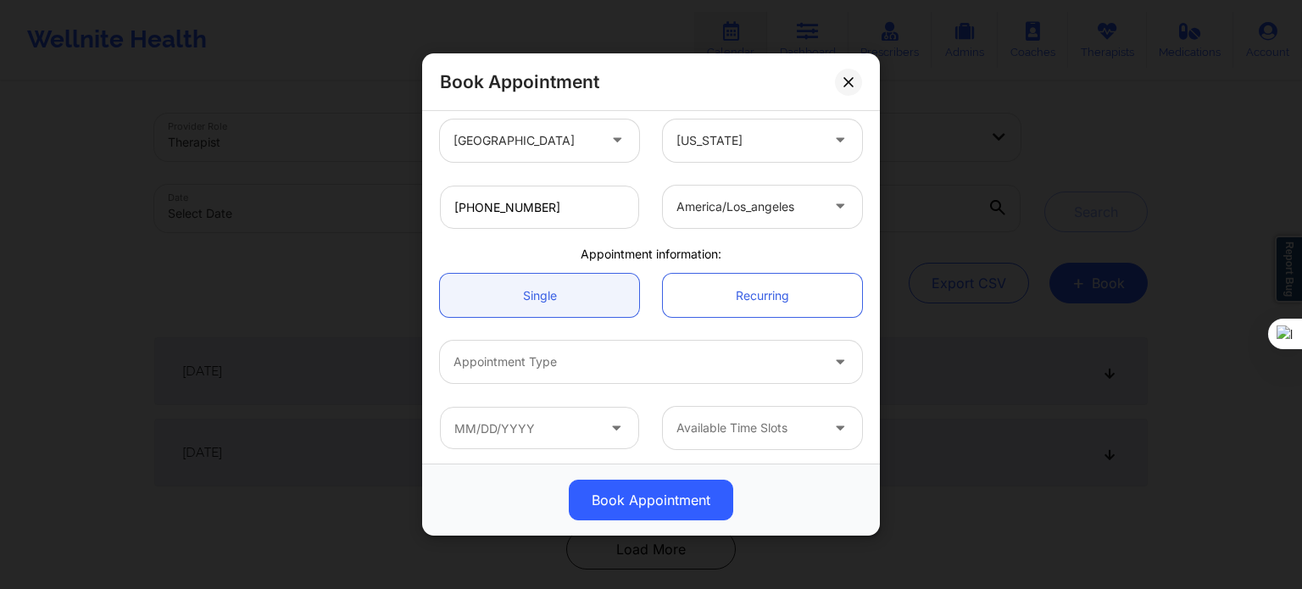
scroll to position [366, 0]
click at [547, 365] on div at bounding box center [637, 359] width 366 height 20
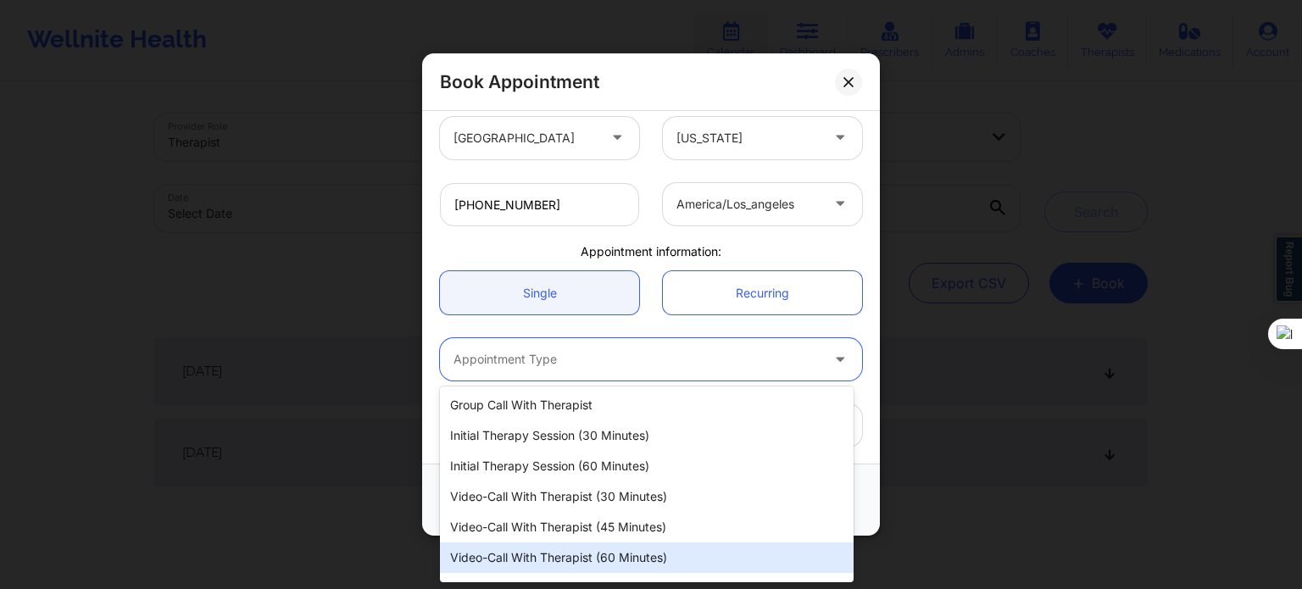
click at [549, 564] on div "Video-Call with Therapist (60 minutes)" at bounding box center [647, 558] width 414 height 31
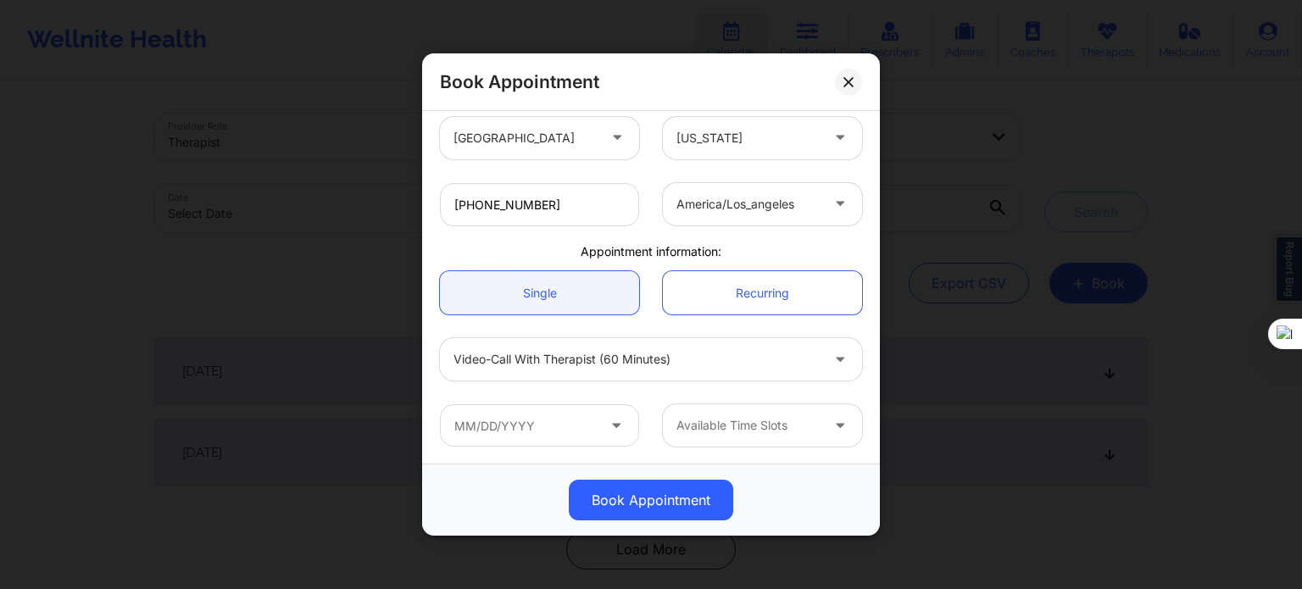
drag, startPoint x: 872, startPoint y: 333, endPoint x: 878, endPoint y: 326, distance: 9.7
click at [876, 327] on div "[GEOGRAPHIC_DATA] [US_STATE] [PERSON_NAME] Client information: Registered Membe…" at bounding box center [651, 287] width 458 height 353
click at [608, 426] on icon at bounding box center [616, 422] width 17 height 14
click at [844, 77] on icon at bounding box center [849, 82] width 10 height 10
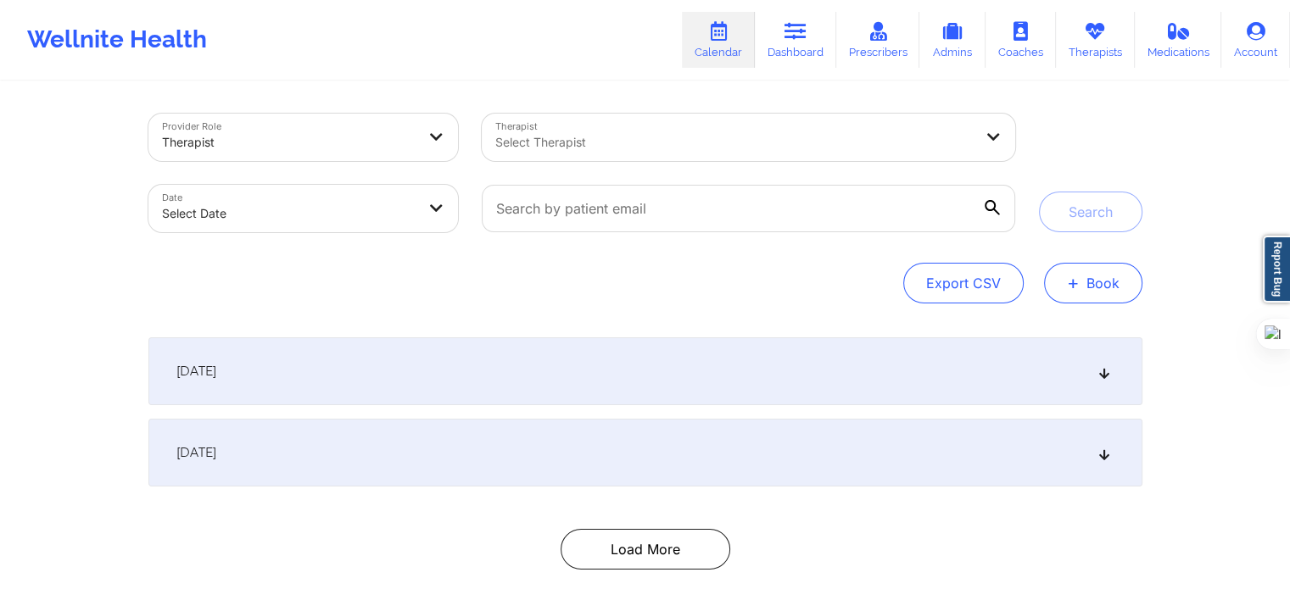
click at [1092, 293] on button "+ Book" at bounding box center [1093, 283] width 98 height 41
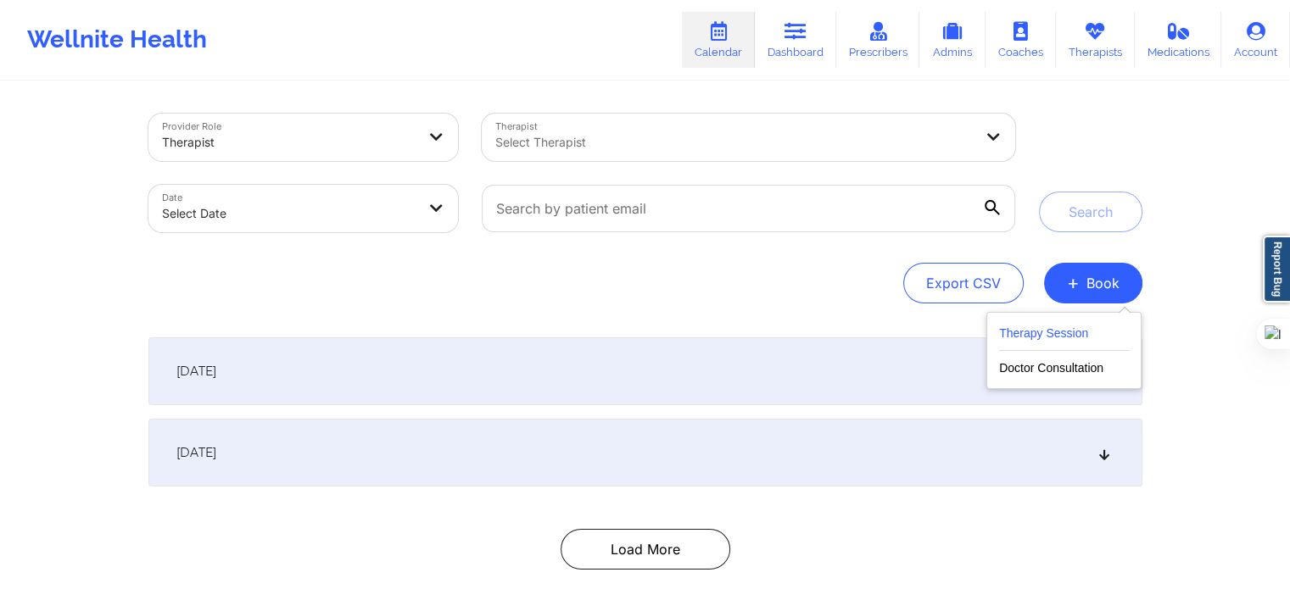
click at [1063, 334] on button "Therapy Session" at bounding box center [1064, 337] width 130 height 28
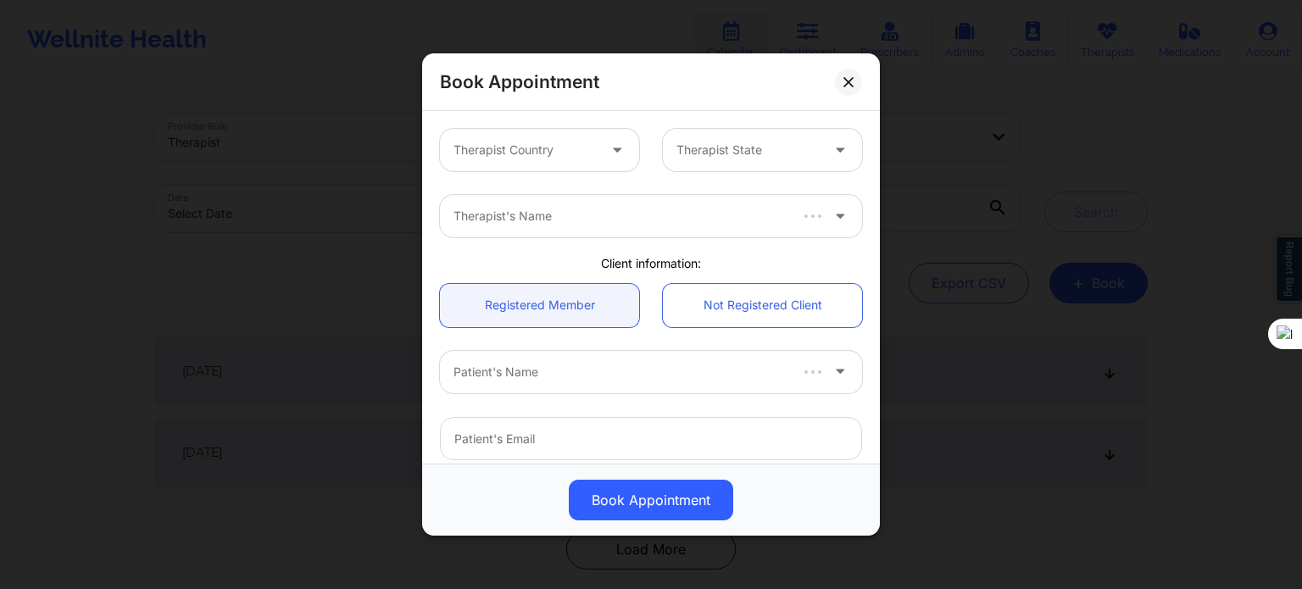
click at [546, 158] on div at bounding box center [525, 150] width 143 height 20
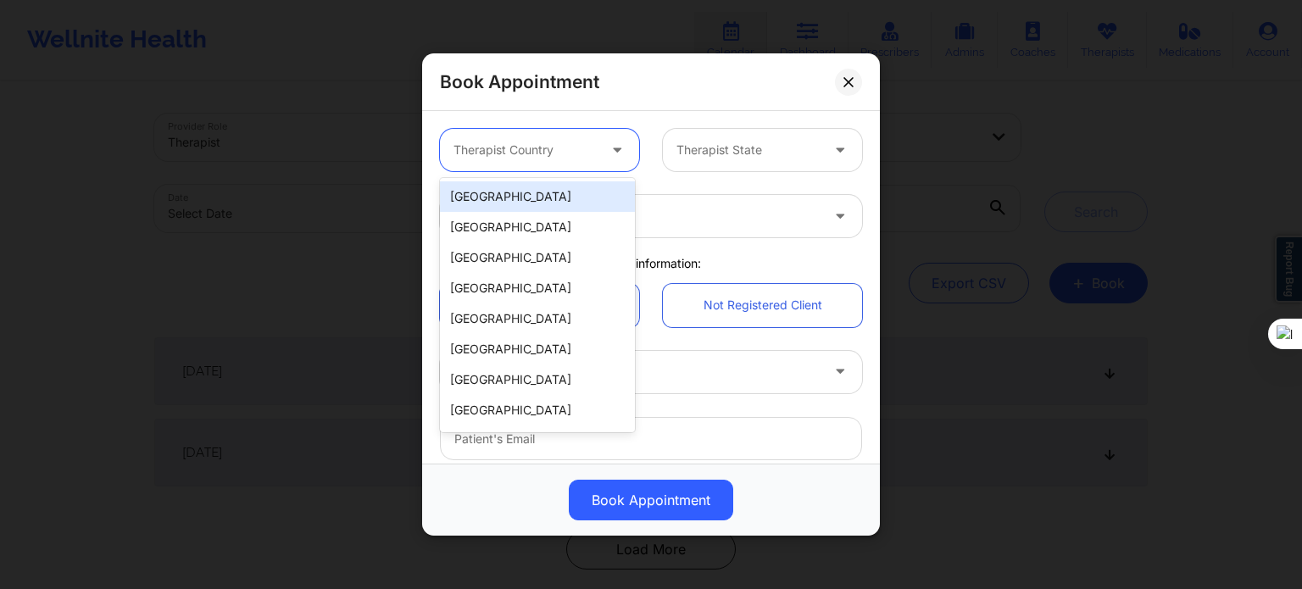
click at [526, 198] on div "[GEOGRAPHIC_DATA]" at bounding box center [537, 196] width 195 height 31
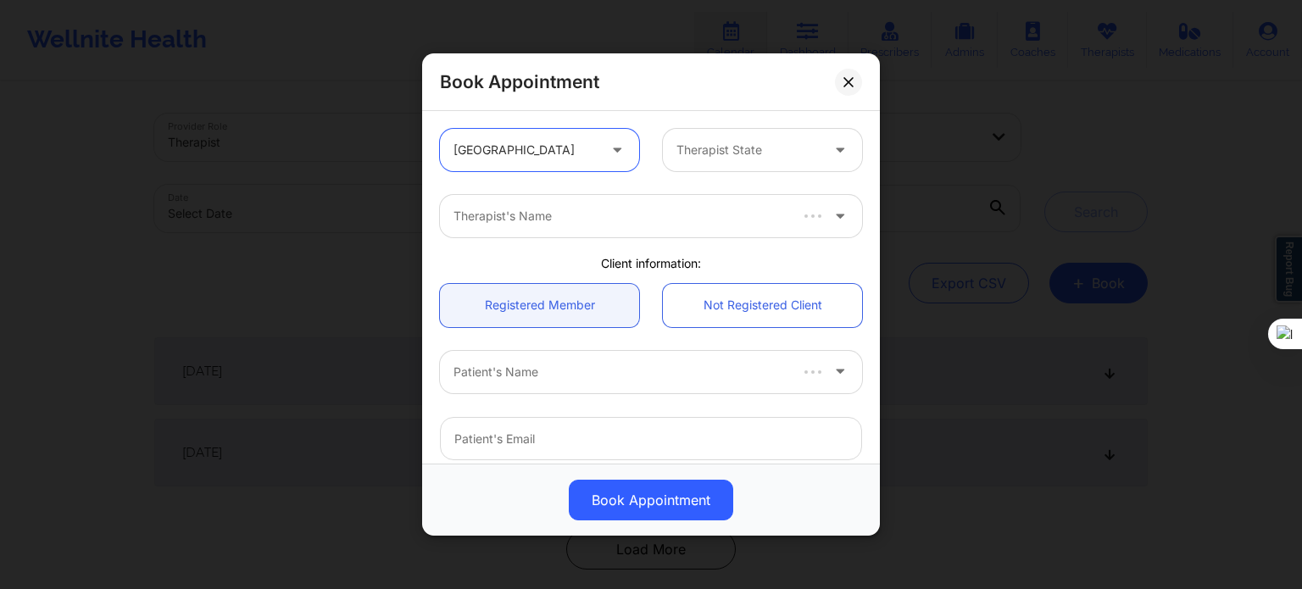
click at [712, 145] on div at bounding box center [748, 150] width 143 height 20
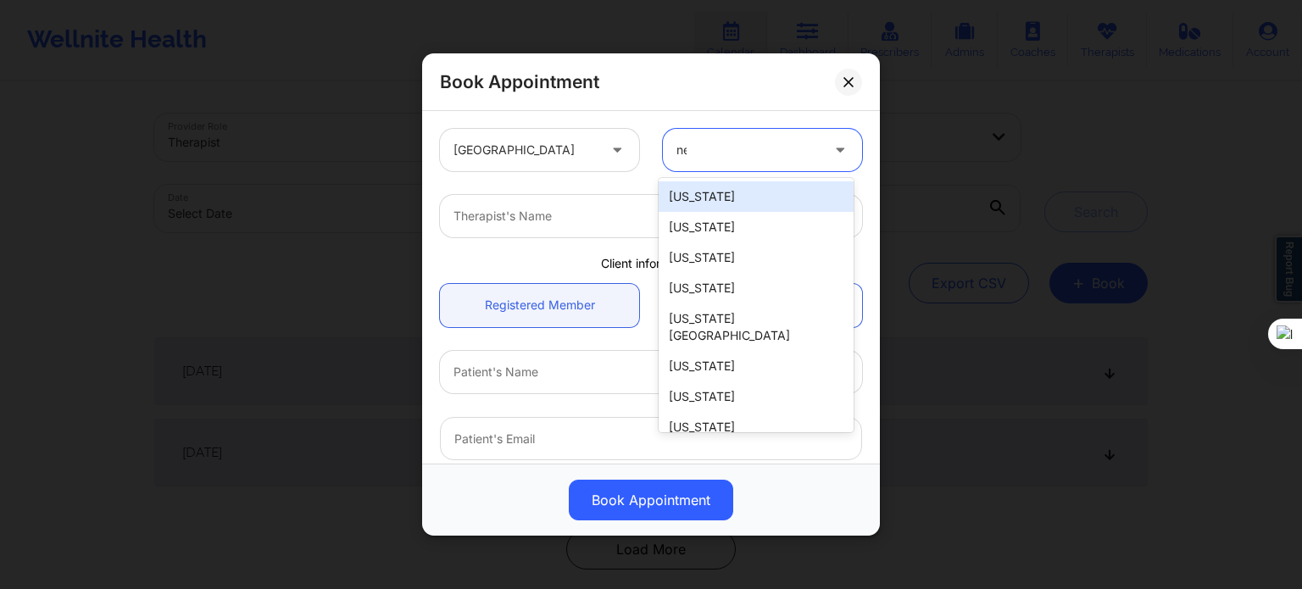
type input "new"
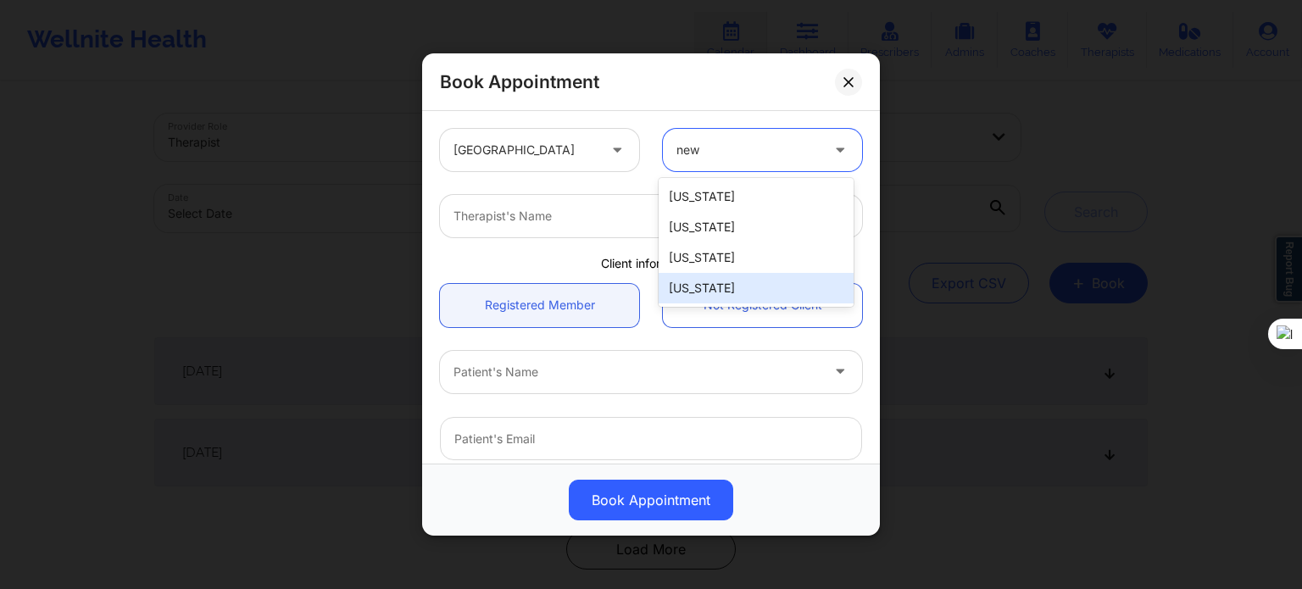
click at [722, 292] on div "[US_STATE]" at bounding box center [756, 288] width 195 height 31
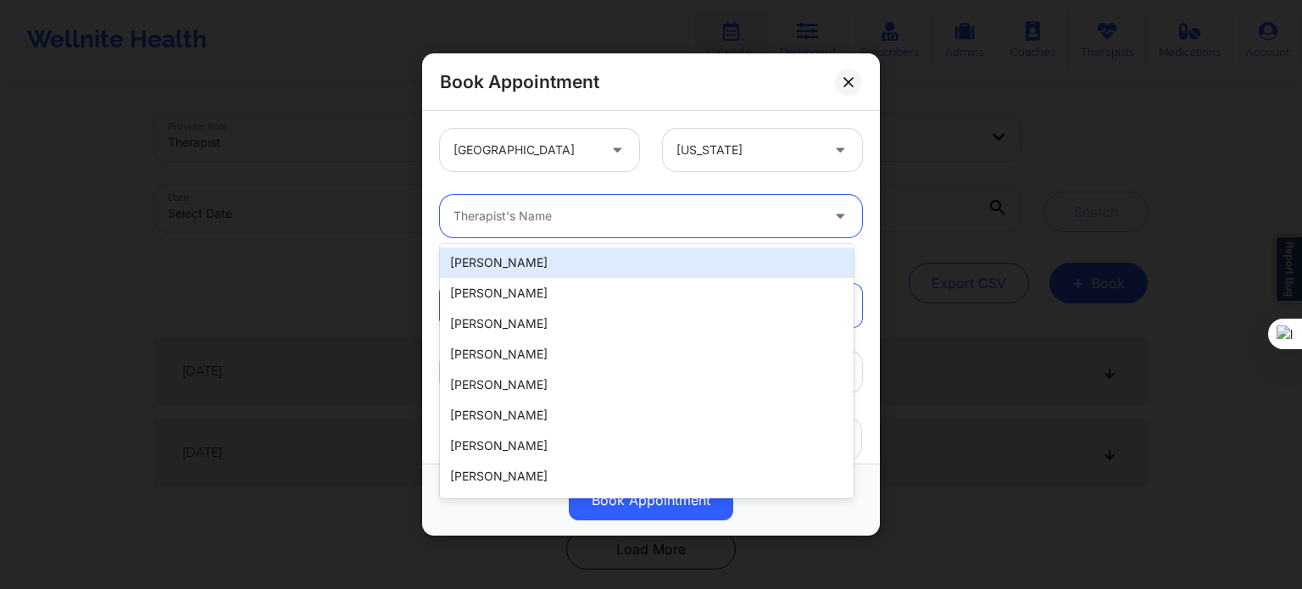
click at [568, 226] on div at bounding box center [637, 216] width 366 height 20
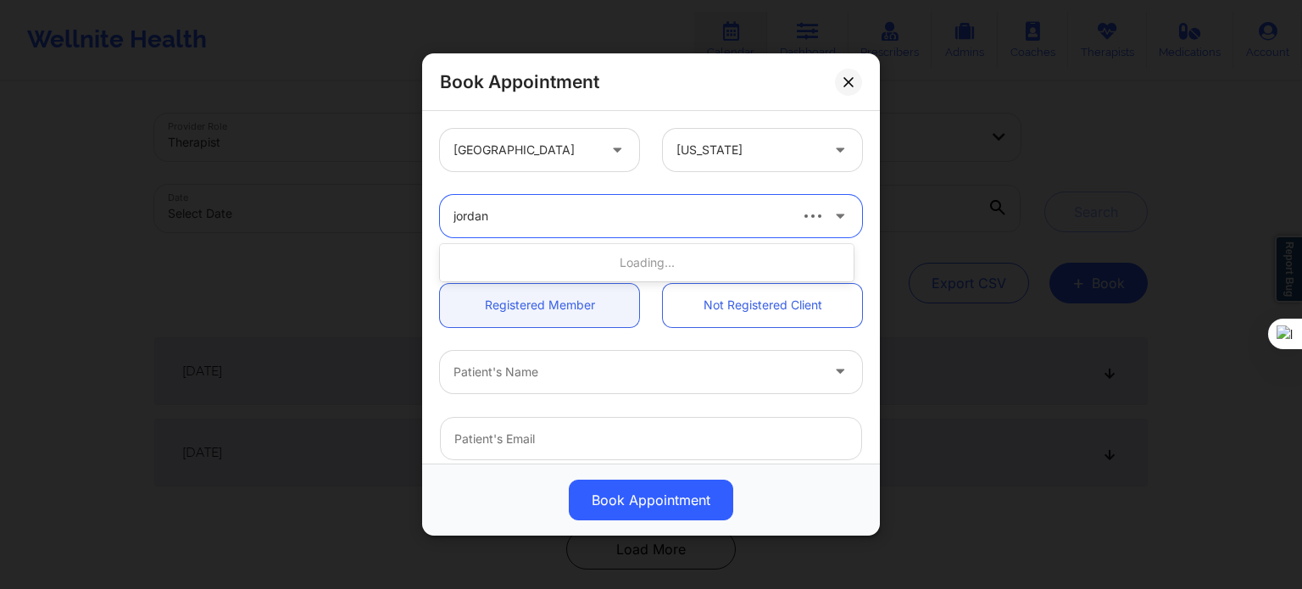
type input "jordan c"
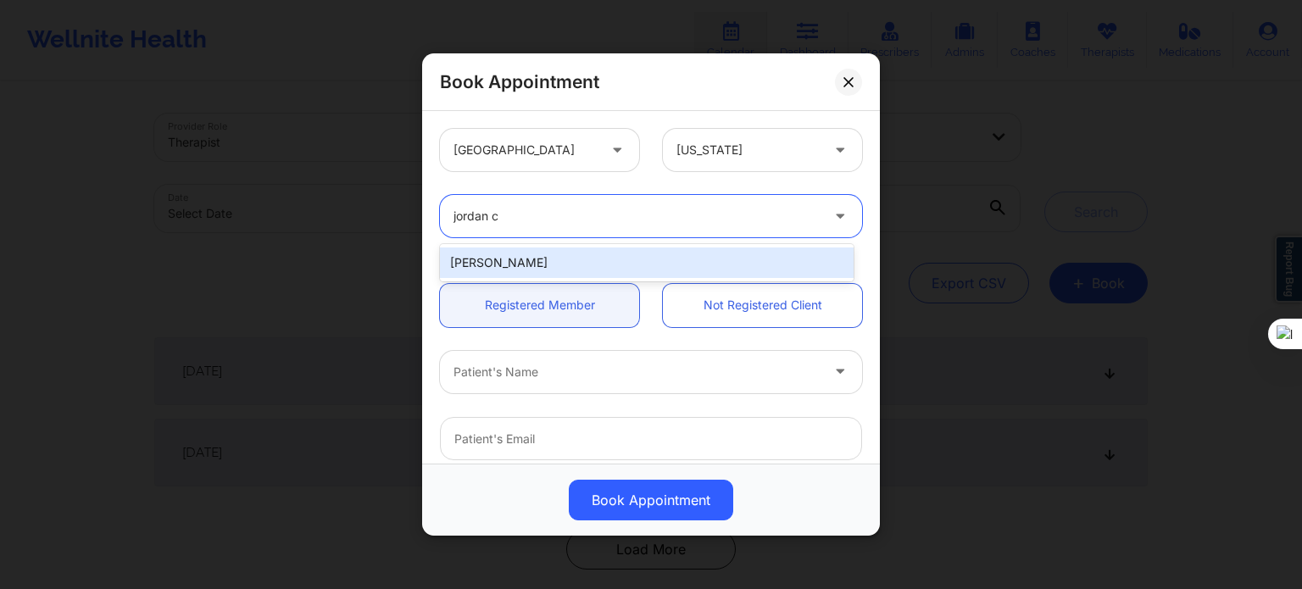
click at [581, 260] on div "[PERSON_NAME]" at bounding box center [647, 263] width 414 height 31
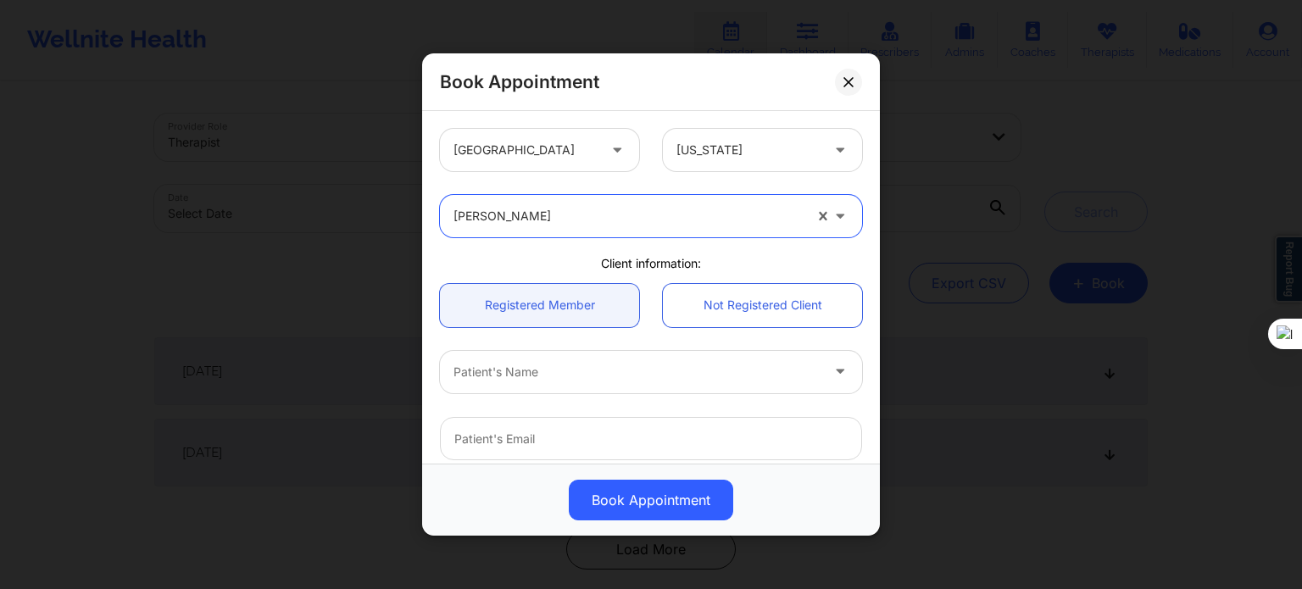
click at [549, 374] on div at bounding box center [637, 372] width 366 height 20
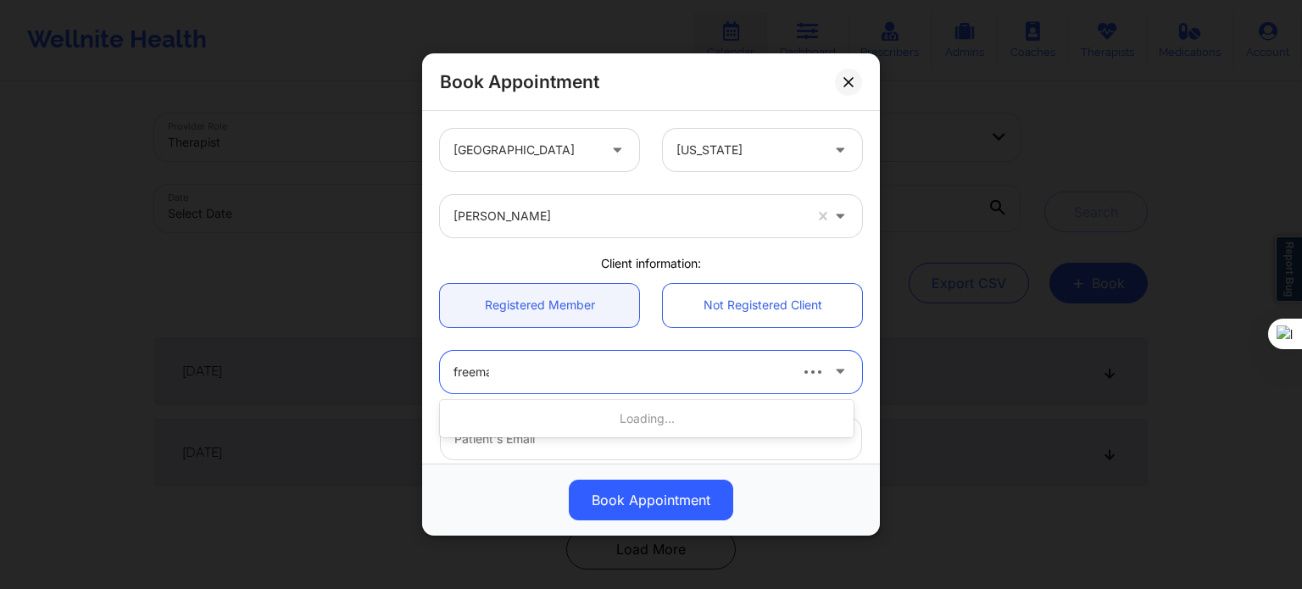
type input "[PERSON_NAME]"
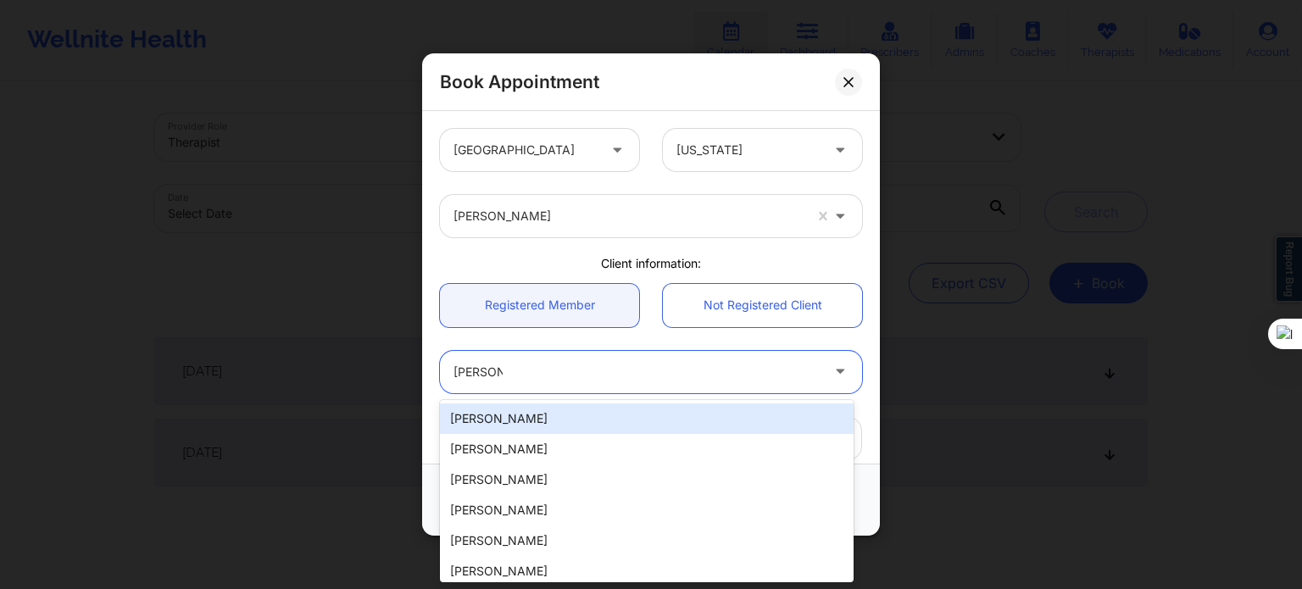
click at [568, 422] on div "[PERSON_NAME]" at bounding box center [647, 419] width 414 height 31
type input "[EMAIL_ADDRESS][DOMAIN_NAME]"
type input "[PHONE_NUMBER]"
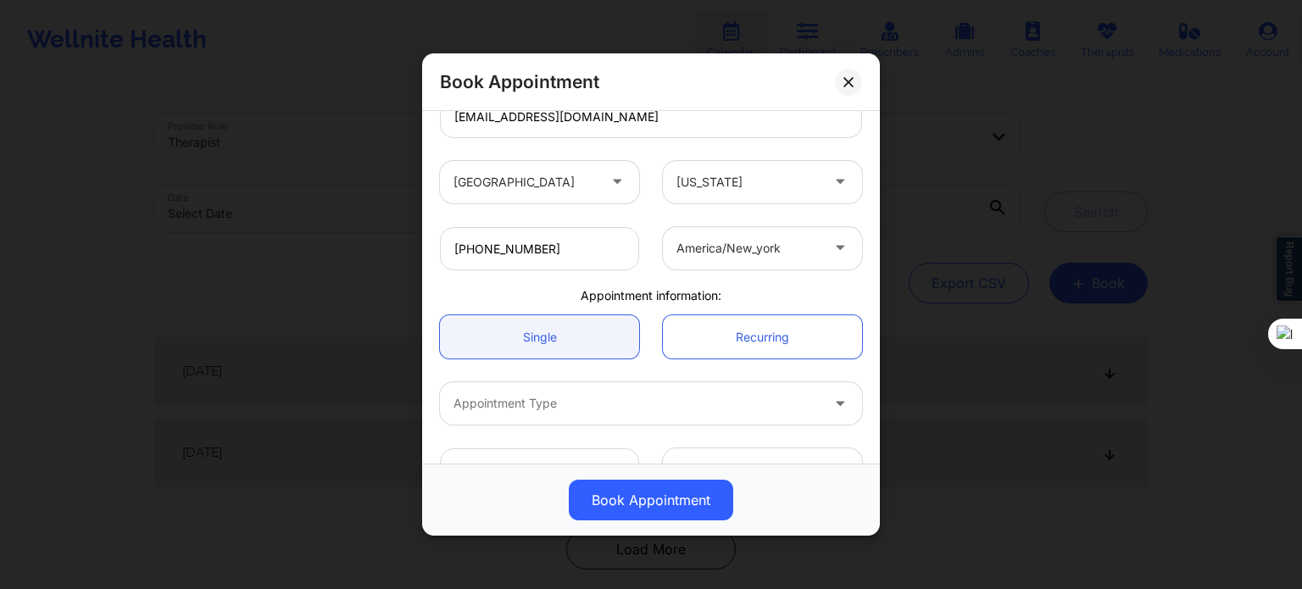
scroll to position [339, 0]
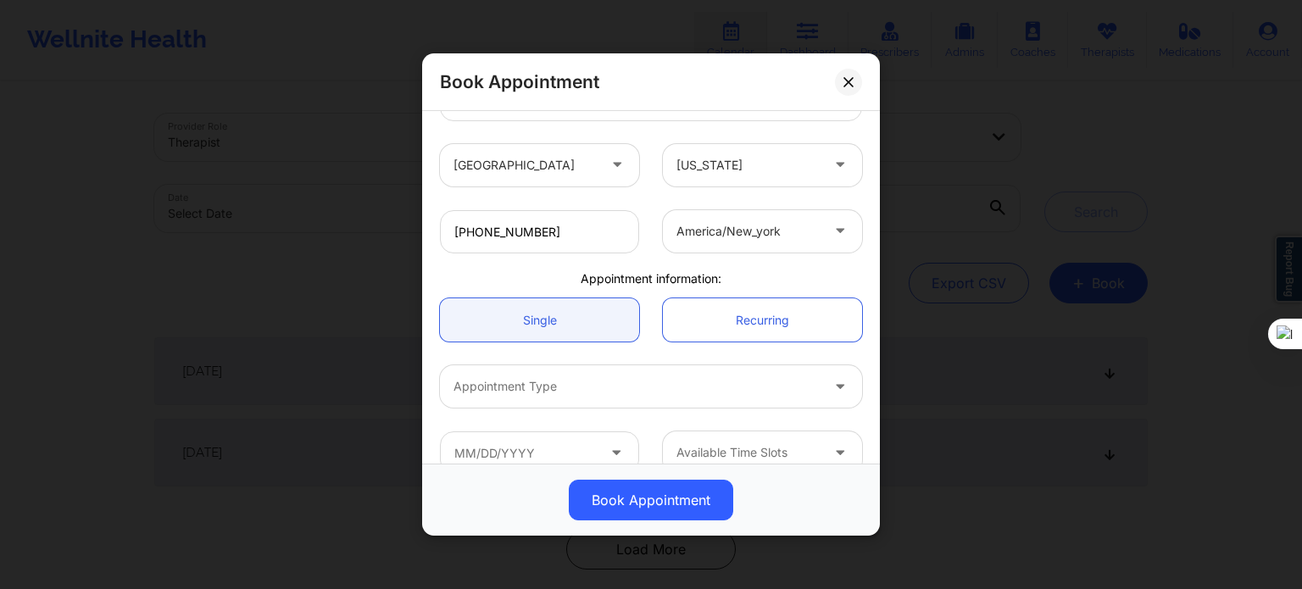
click at [577, 393] on div at bounding box center [637, 386] width 366 height 20
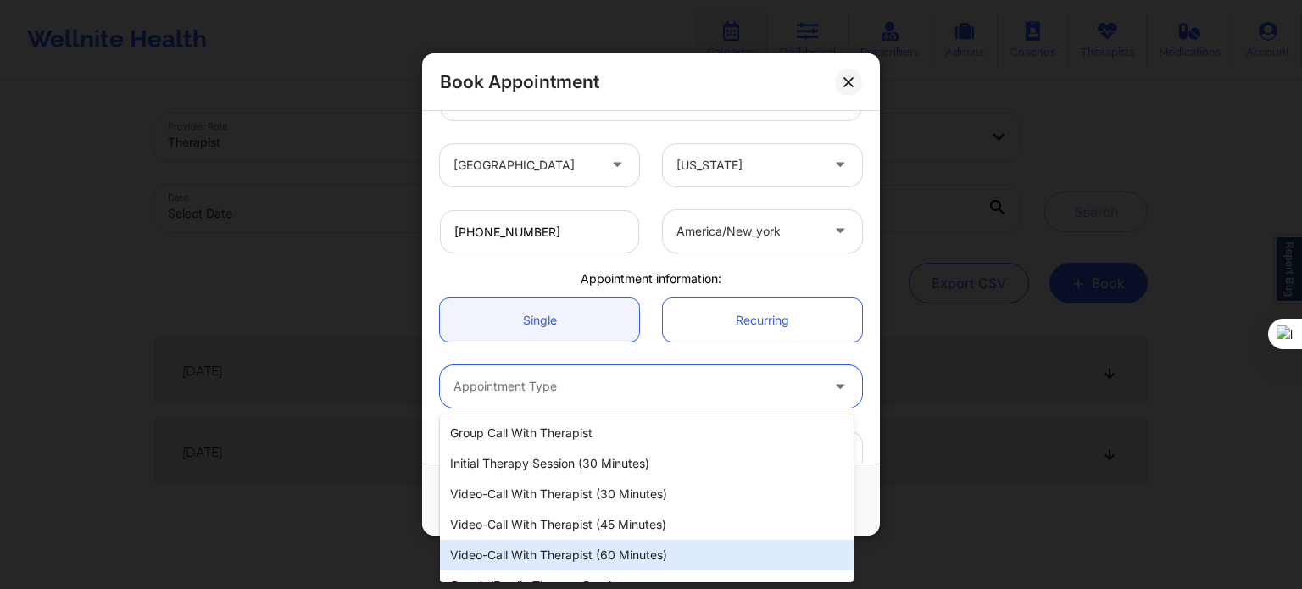
click at [597, 557] on div "Video-Call with Therapist (60 minutes)" at bounding box center [647, 555] width 414 height 31
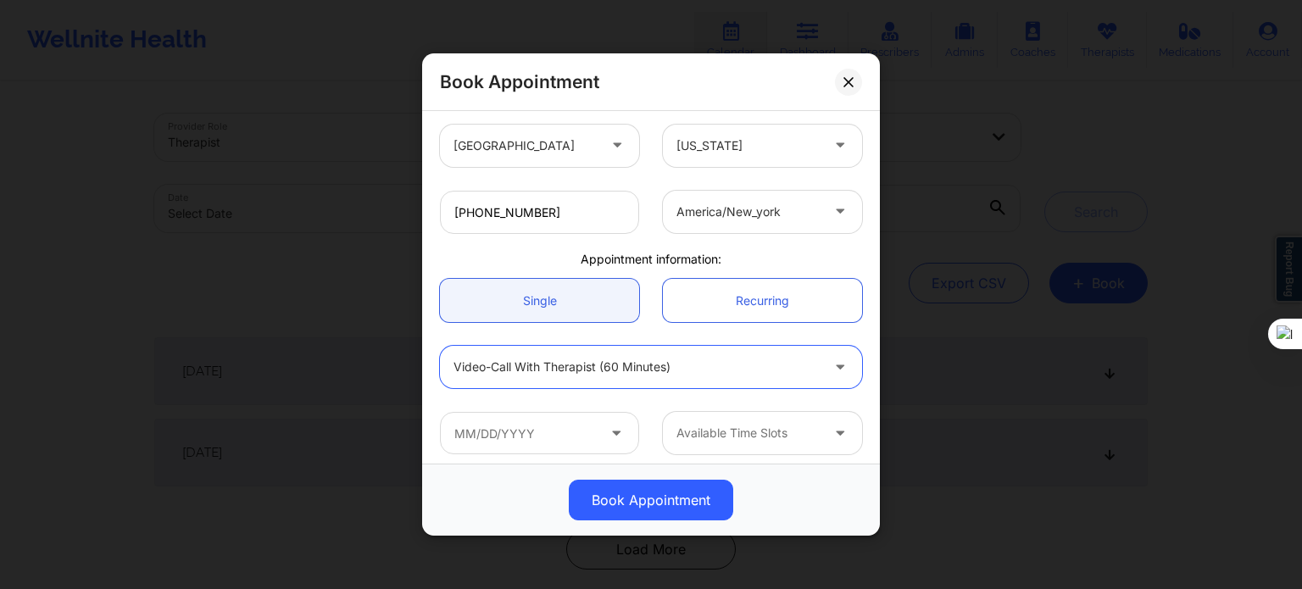
scroll to position [366, 0]
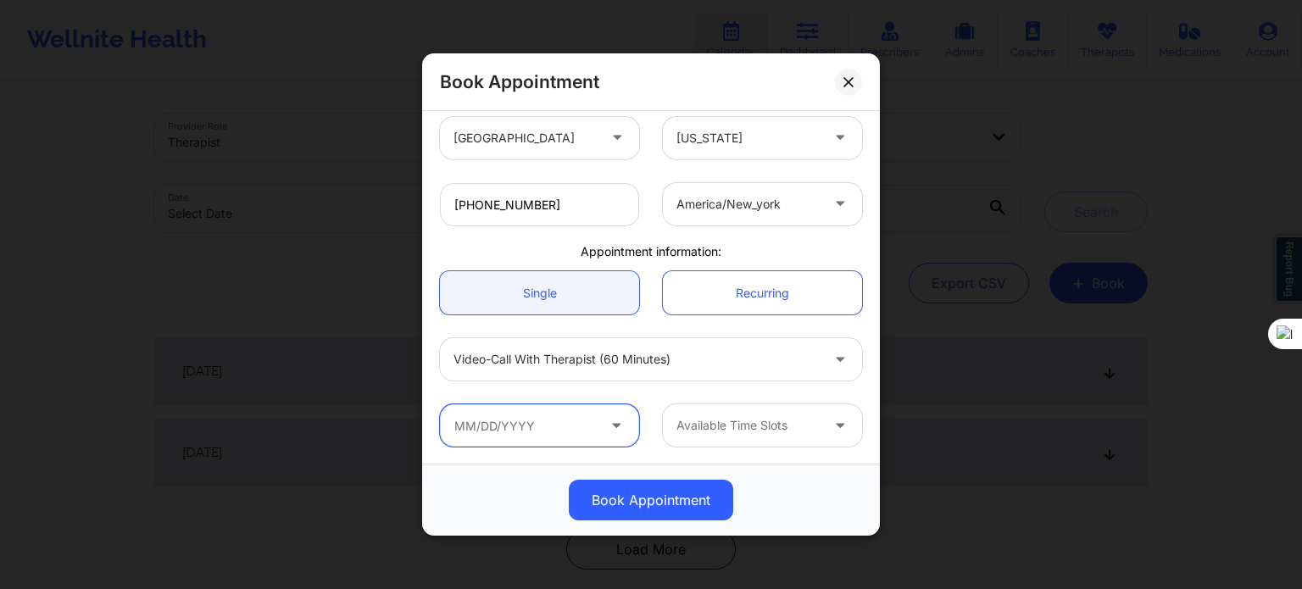
click at [588, 439] on input "text" at bounding box center [539, 425] width 199 height 42
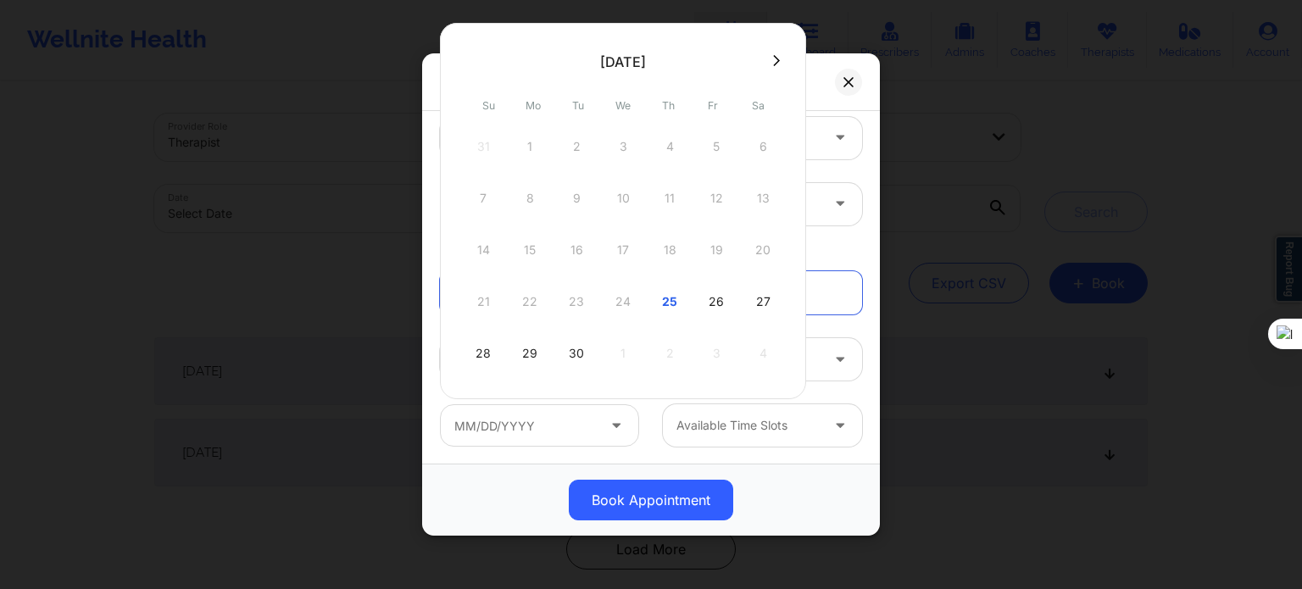
click at [671, 352] on div "28 29 30 1 2 3 4" at bounding box center [623, 353] width 322 height 47
click at [753, 477] on div "Book Appointment" at bounding box center [651, 500] width 458 height 72
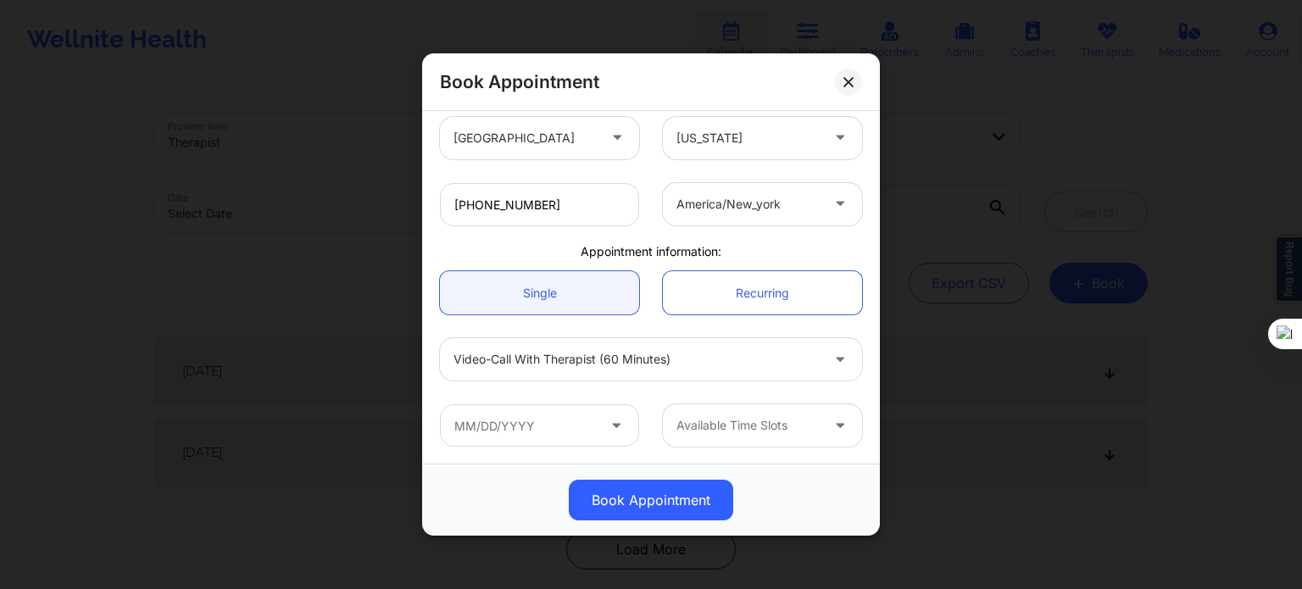
click at [754, 436] on div "Available Time Slots" at bounding box center [742, 425] width 159 height 42
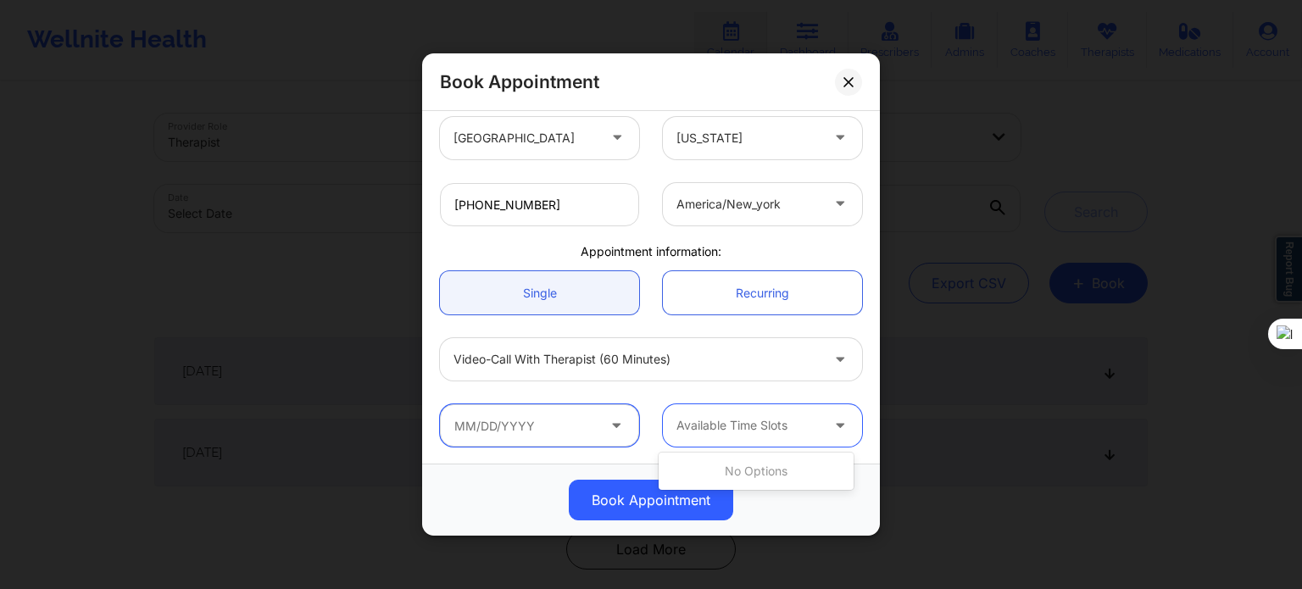
click at [573, 426] on input "text" at bounding box center [539, 425] width 199 height 42
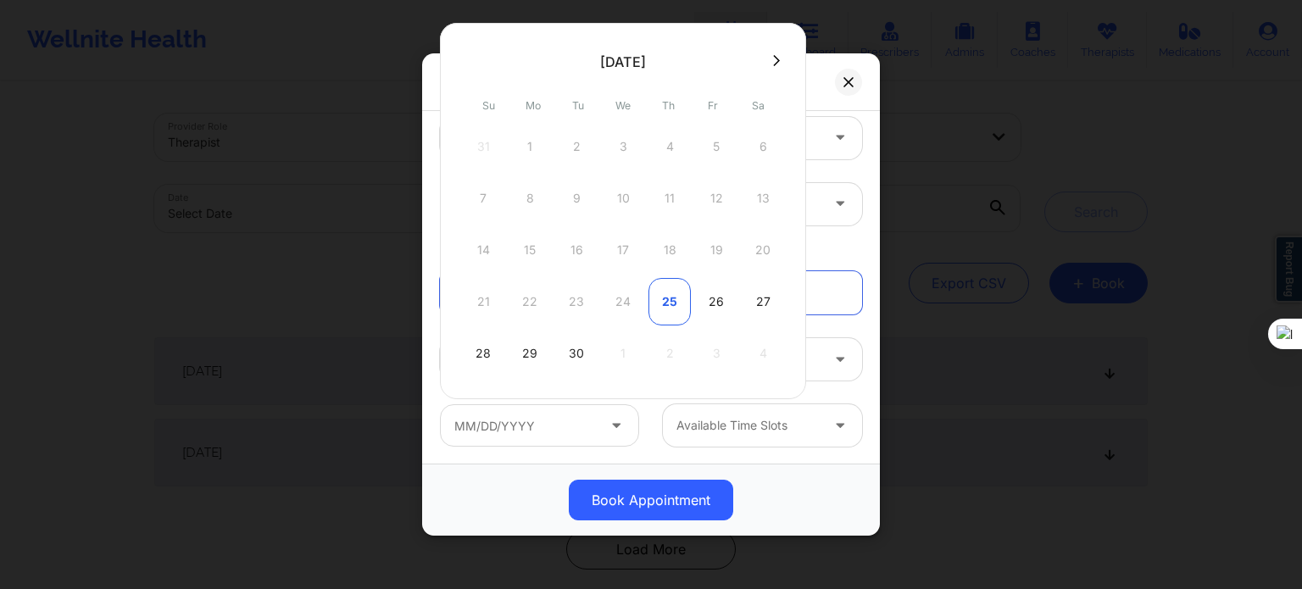
click at [661, 295] on div "25" at bounding box center [670, 301] width 42 height 47
type input "[DATE]"
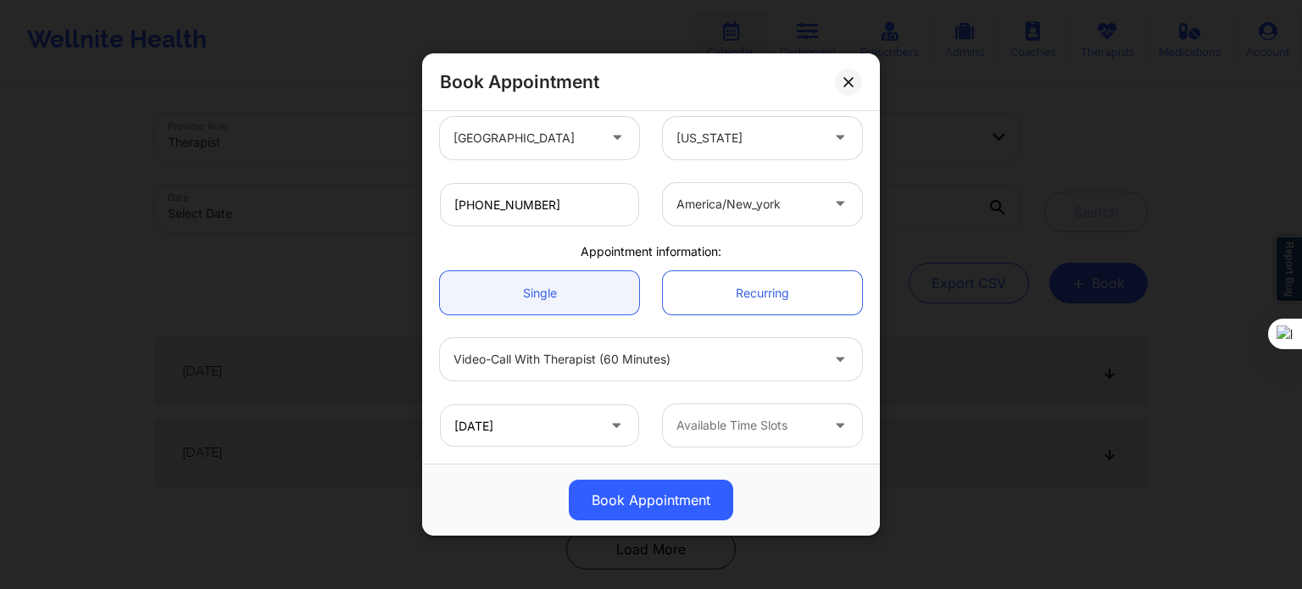
click at [704, 428] on div at bounding box center [748, 425] width 143 height 20
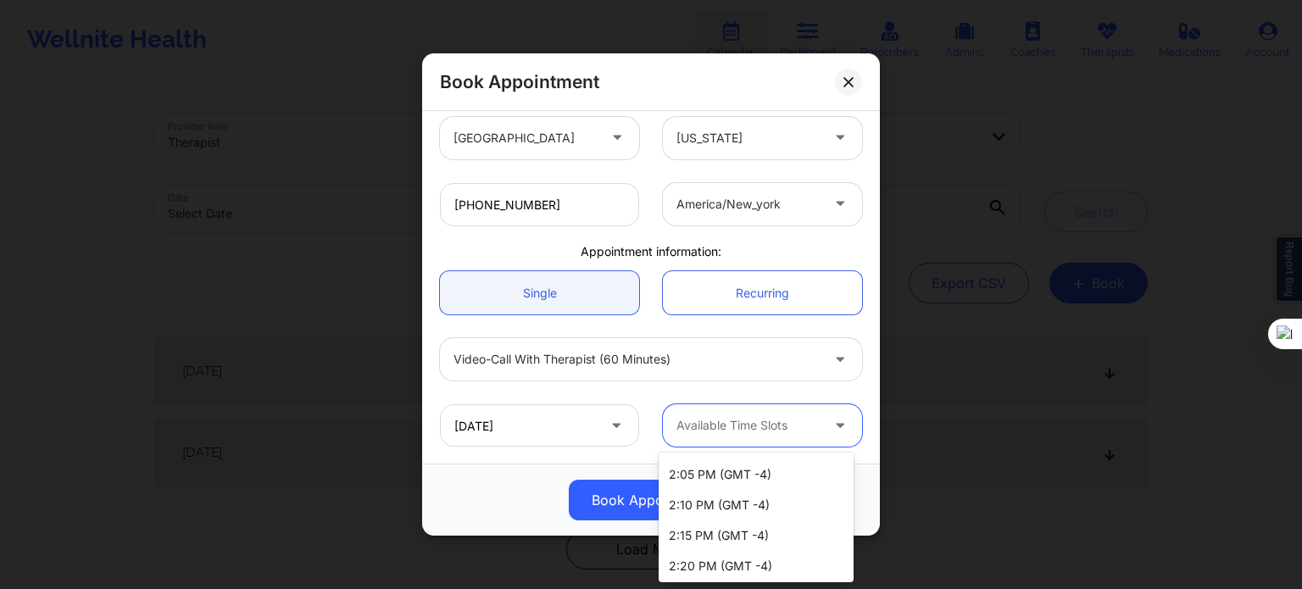
scroll to position [0, 0]
click at [490, 471] on div "Book Appointment" at bounding box center [651, 500] width 458 height 72
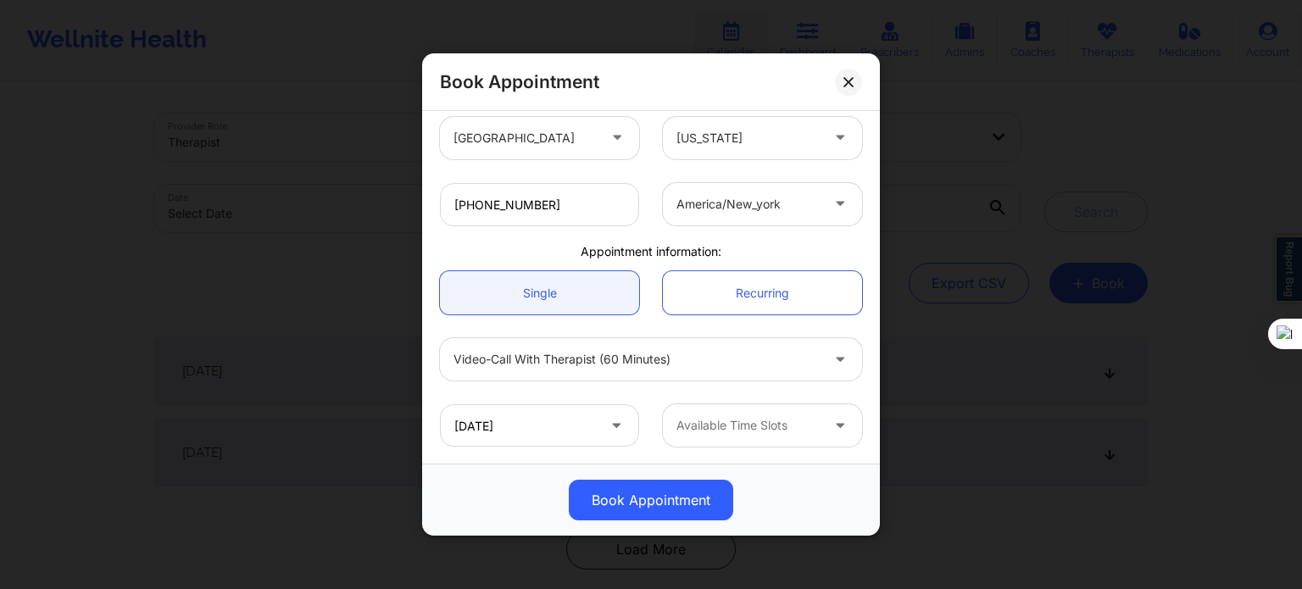
click at [617, 366] on div at bounding box center [637, 359] width 366 height 20
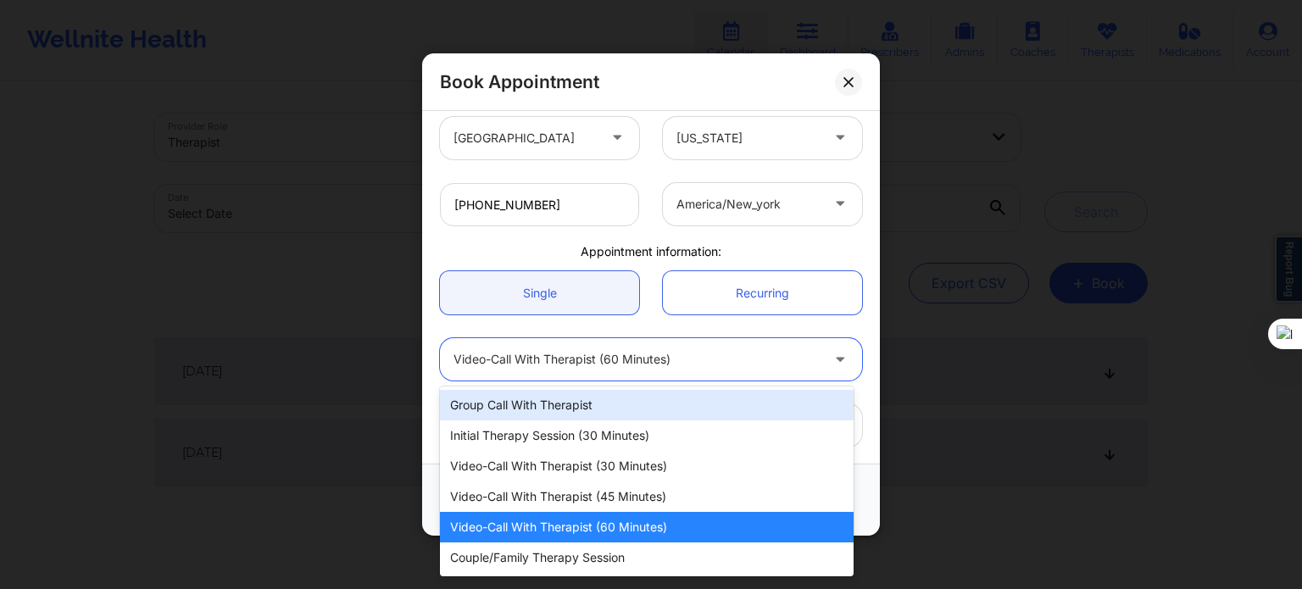
click at [624, 361] on div at bounding box center [637, 359] width 366 height 20
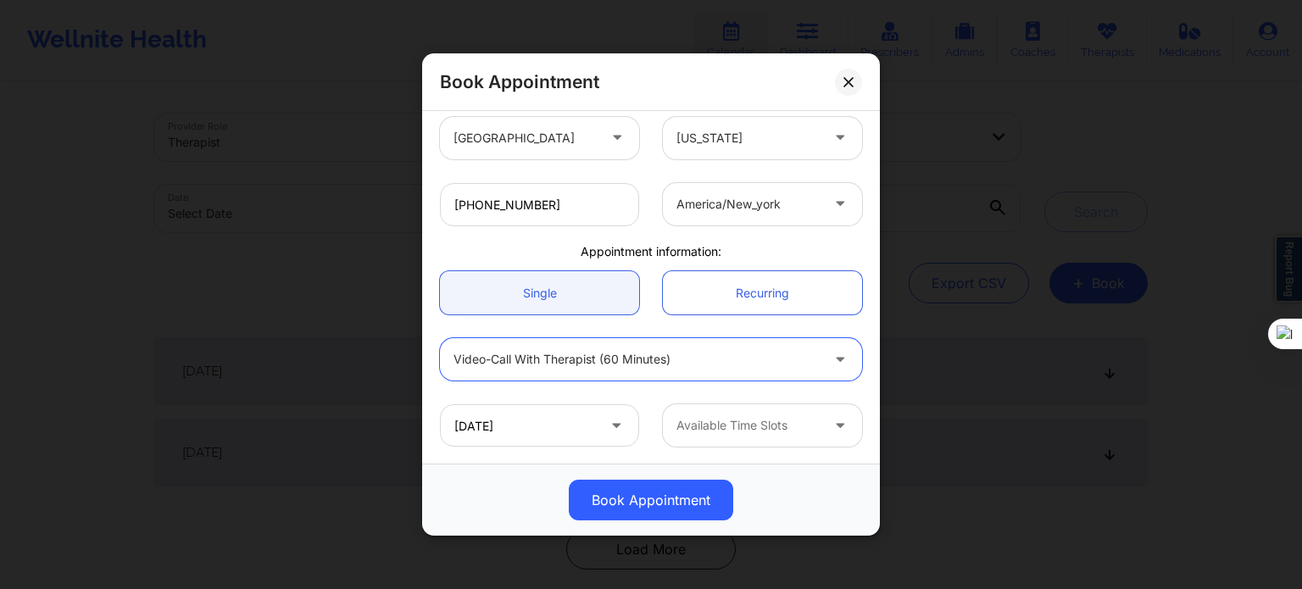
click at [627, 357] on div at bounding box center [637, 359] width 366 height 20
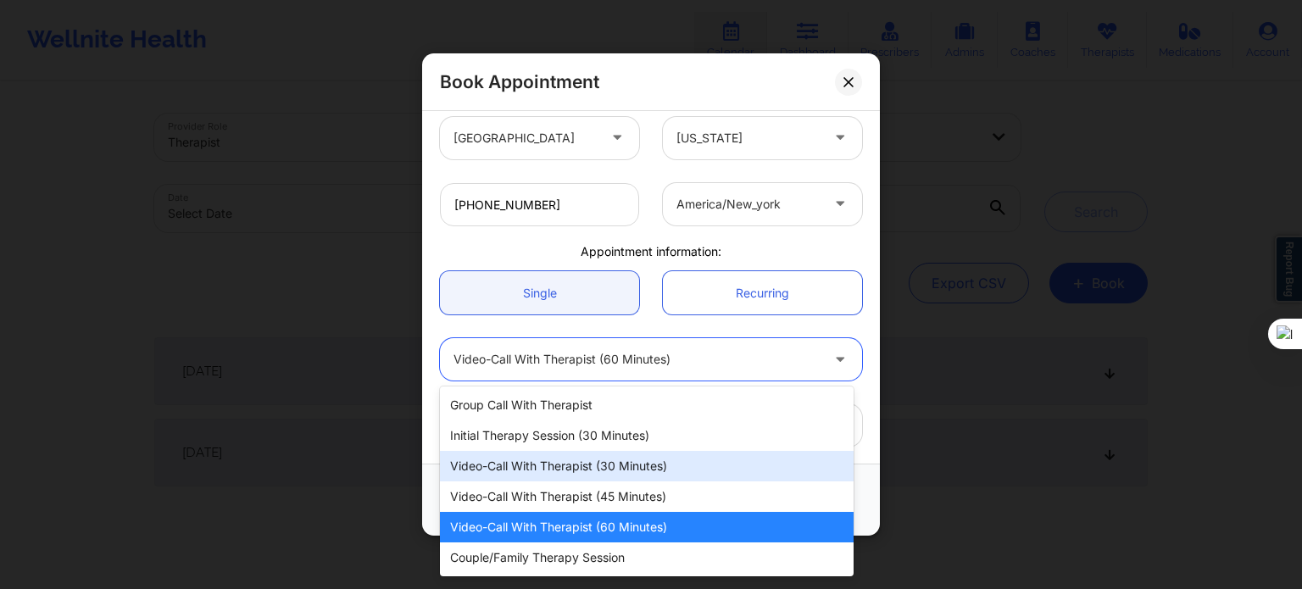
click at [604, 471] on div "Video-Call with Therapist (30 minutes)" at bounding box center [647, 466] width 414 height 31
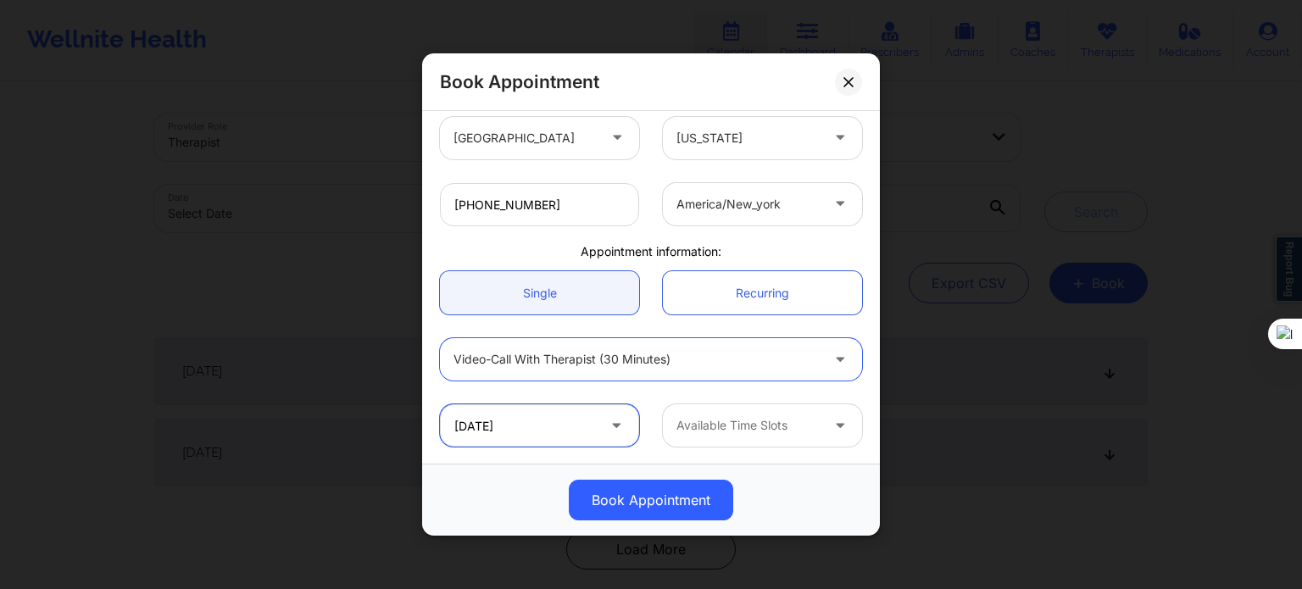
click at [559, 438] on input "[DATE]" at bounding box center [539, 425] width 199 height 42
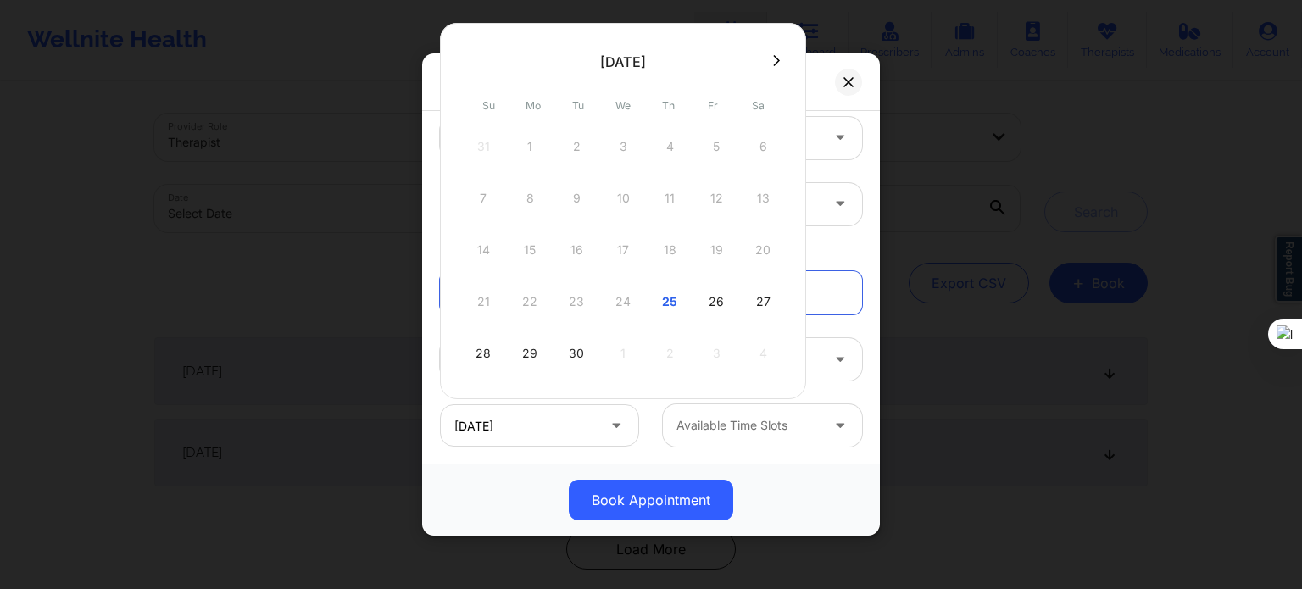
click at [658, 348] on div "28 29 30 1 2 3 4" at bounding box center [623, 353] width 322 height 47
